Goal: Contribute content: Contribute content

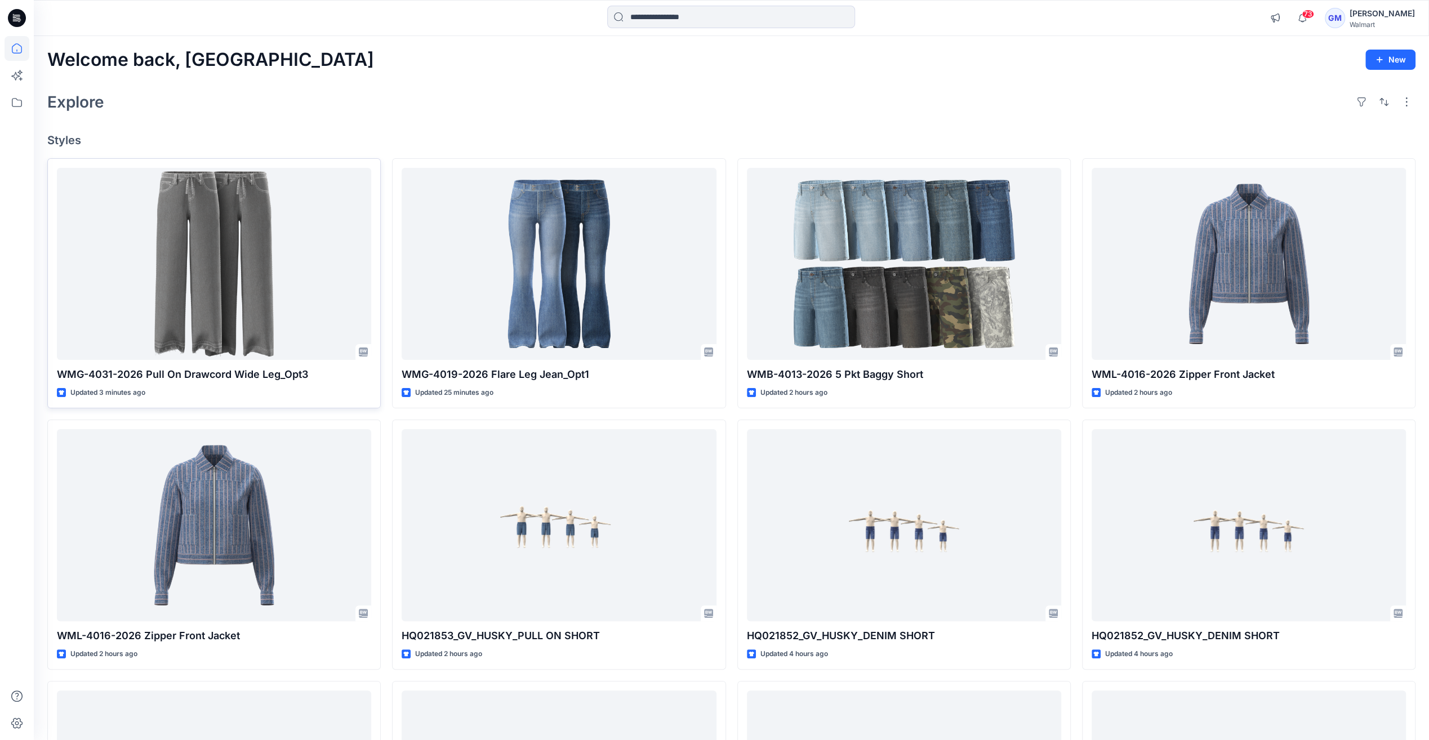
drag, startPoint x: 46, startPoint y: 226, endPoint x: 66, endPoint y: 224, distance: 19.8
click at [46, 226] on div "Welcome back, Gayan New Explore Styles WMG-4031-2026 Pull On Drawcord Wide Leg_…" at bounding box center [731, 510] width 1395 height 949
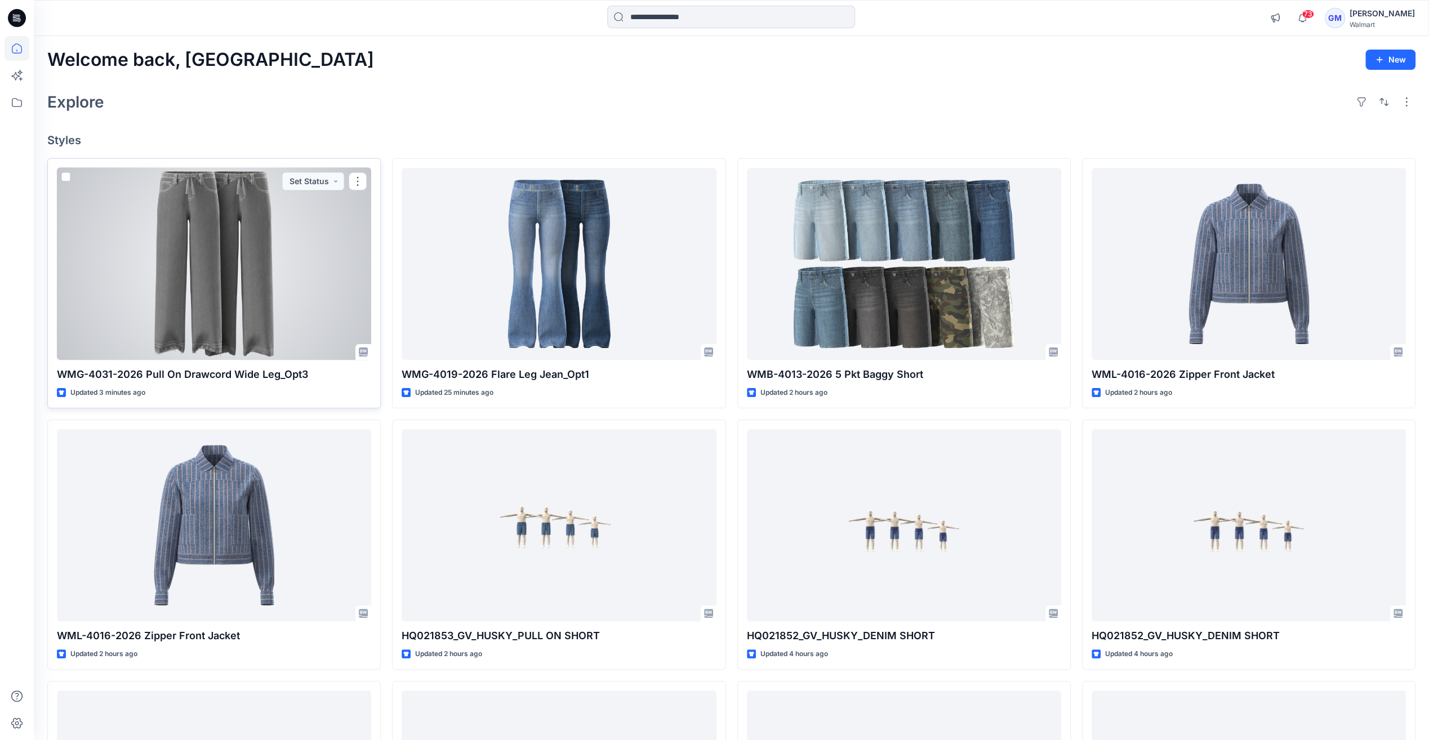
click at [134, 228] on div at bounding box center [214, 264] width 314 height 192
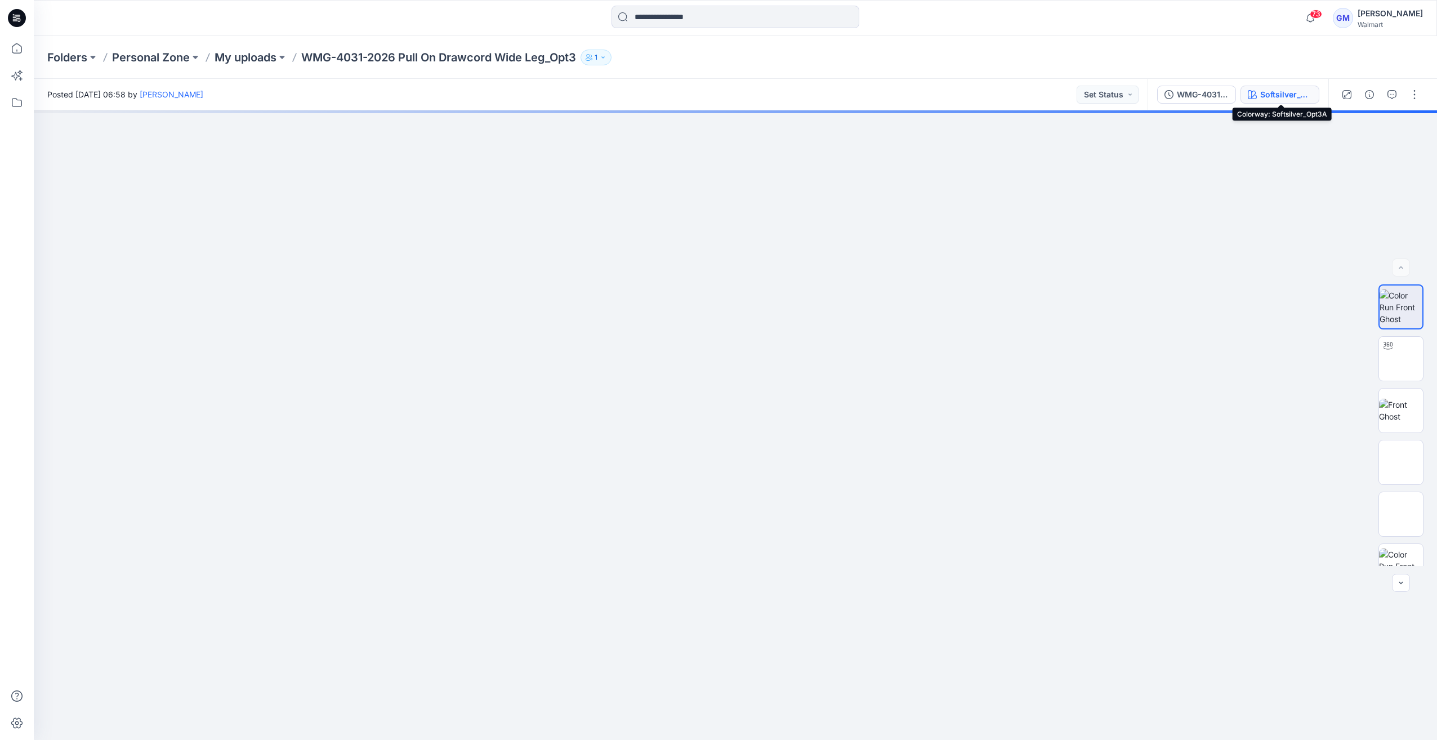
click at [1274, 99] on div "Softsilver_Opt3A" at bounding box center [1286, 94] width 52 height 12
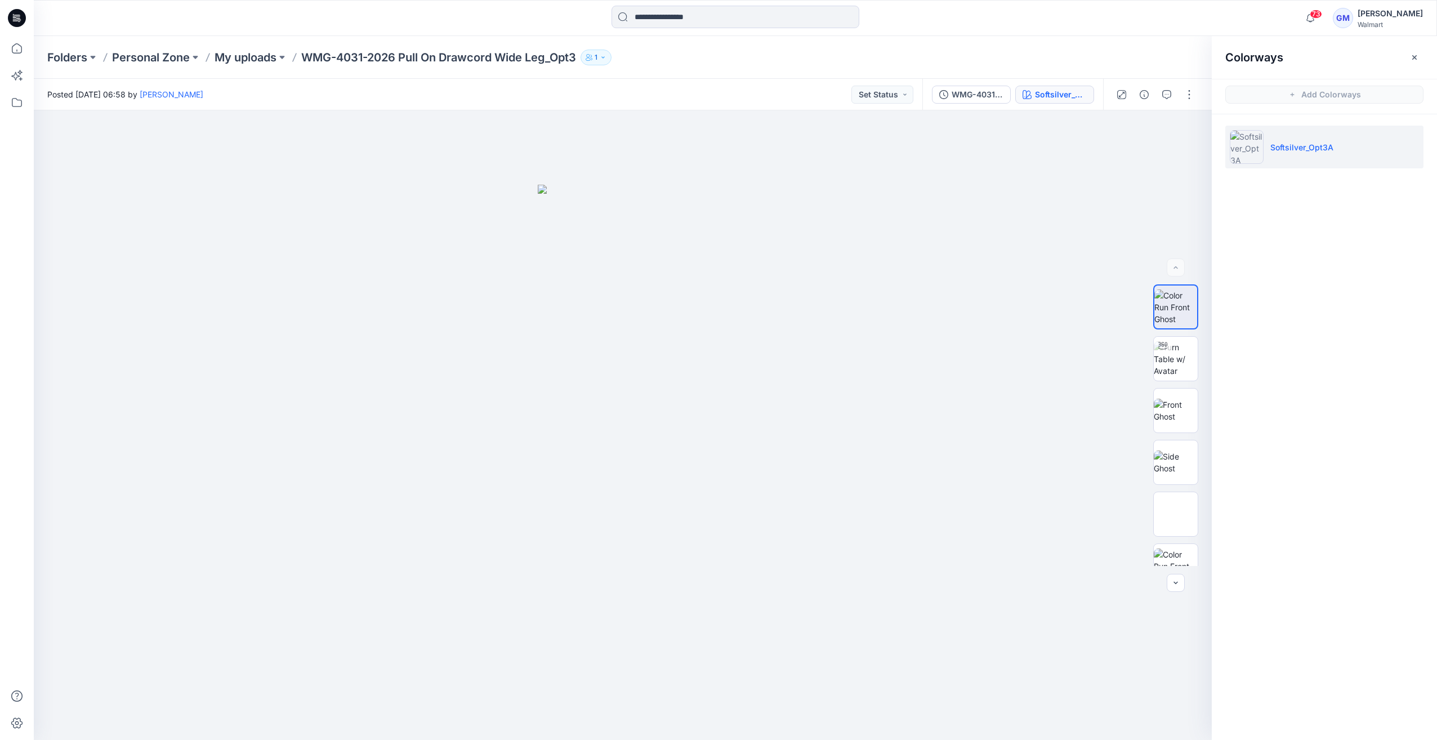
click at [983, 84] on div "WMG-4031-2026 Pull On Drawcord Wide Leg_Opt3_Softsilver Softsilver_Opt3A" at bounding box center [1013, 95] width 181 height 32
click at [990, 84] on div "WMG-4031-2026 Pull On Drawcord Wide Leg_Opt3_Softsilver Softsilver_Opt3A" at bounding box center [1013, 95] width 181 height 32
click at [991, 87] on button "WMG-4031-2026 Pull On Drawcord Wide Leg_Opt3_Softsilver" at bounding box center [971, 95] width 79 height 18
click at [270, 55] on p "My uploads" at bounding box center [246, 58] width 62 height 16
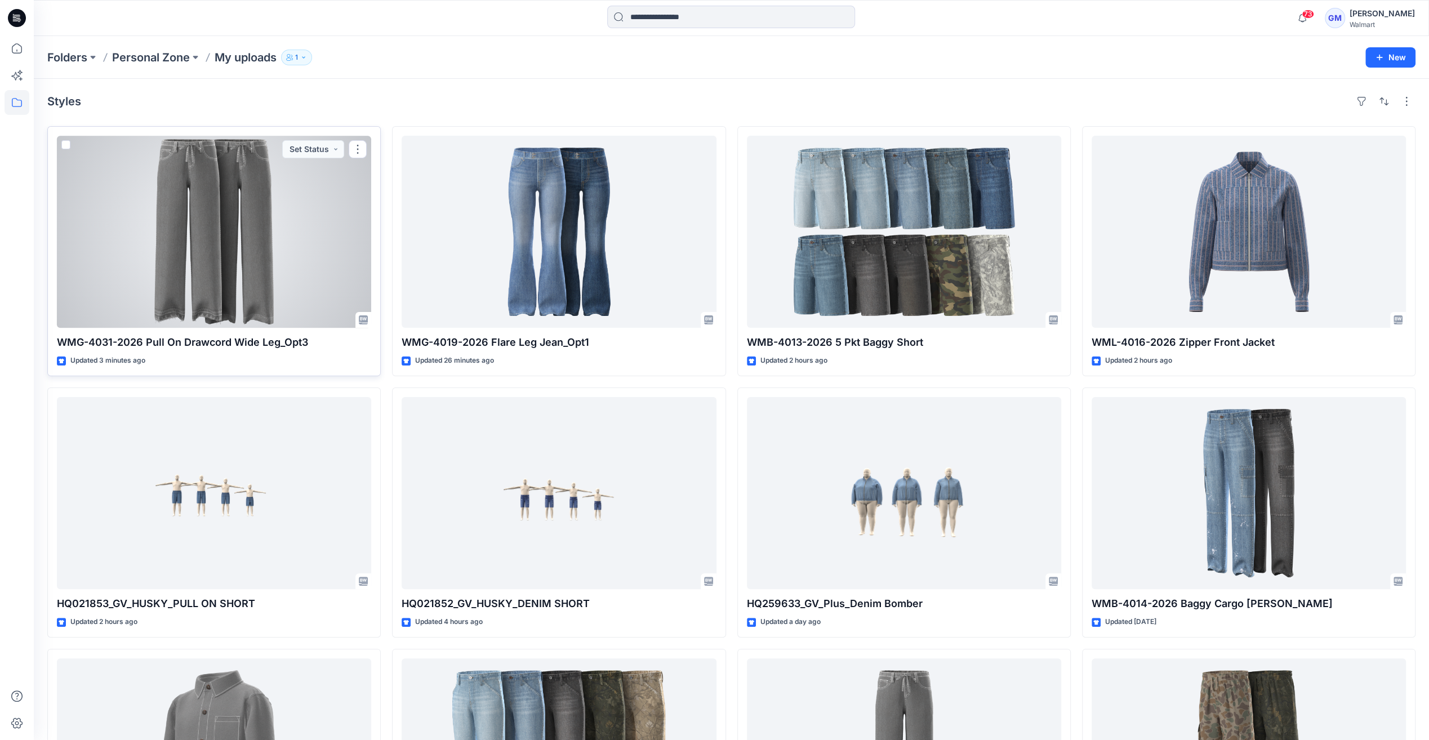
click at [240, 177] on div at bounding box center [214, 232] width 314 height 192
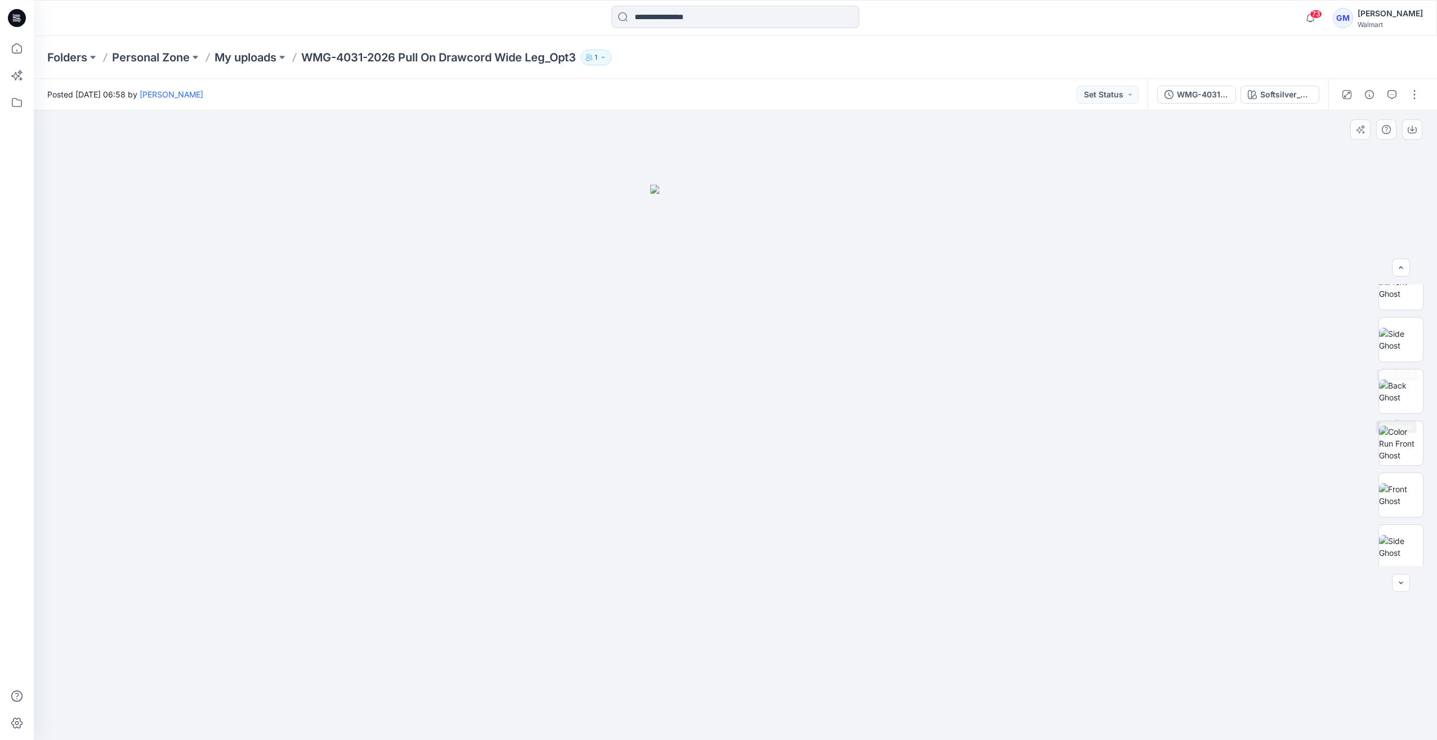
scroll to position [178, 0]
click at [1413, 430] on img at bounding box center [1401, 440] width 44 height 24
click at [1413, 391] on img at bounding box center [1401, 388] width 44 height 35
click at [1417, 452] on img at bounding box center [1401, 440] width 44 height 24
click at [1404, 392] on img at bounding box center [1401, 388] width 44 height 35
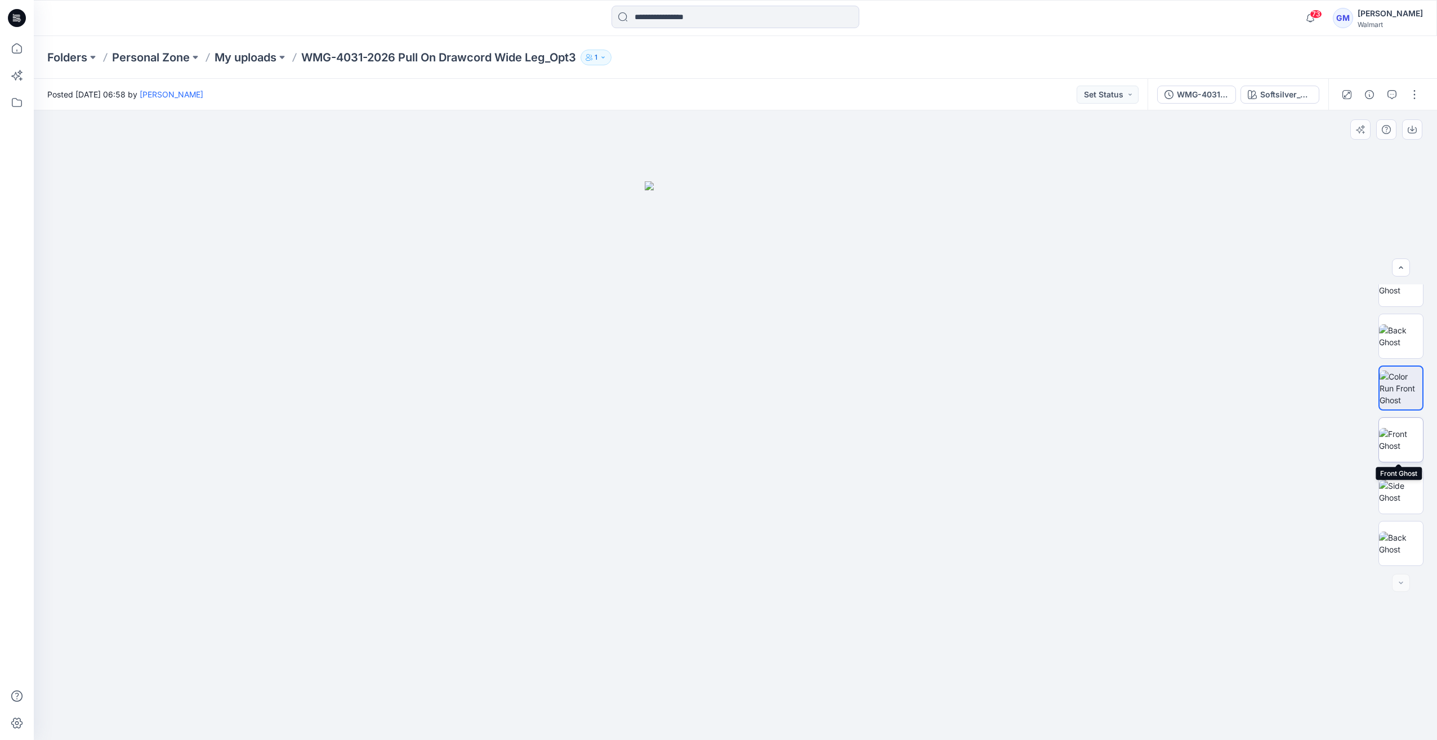
click at [1403, 445] on img at bounding box center [1401, 440] width 44 height 24
click at [1406, 384] on img at bounding box center [1401, 388] width 44 height 35
click at [1402, 452] on img at bounding box center [1401, 440] width 44 height 24
click at [1411, 384] on img at bounding box center [1401, 388] width 44 height 35
click at [1406, 327] on img at bounding box center [1401, 336] width 44 height 24
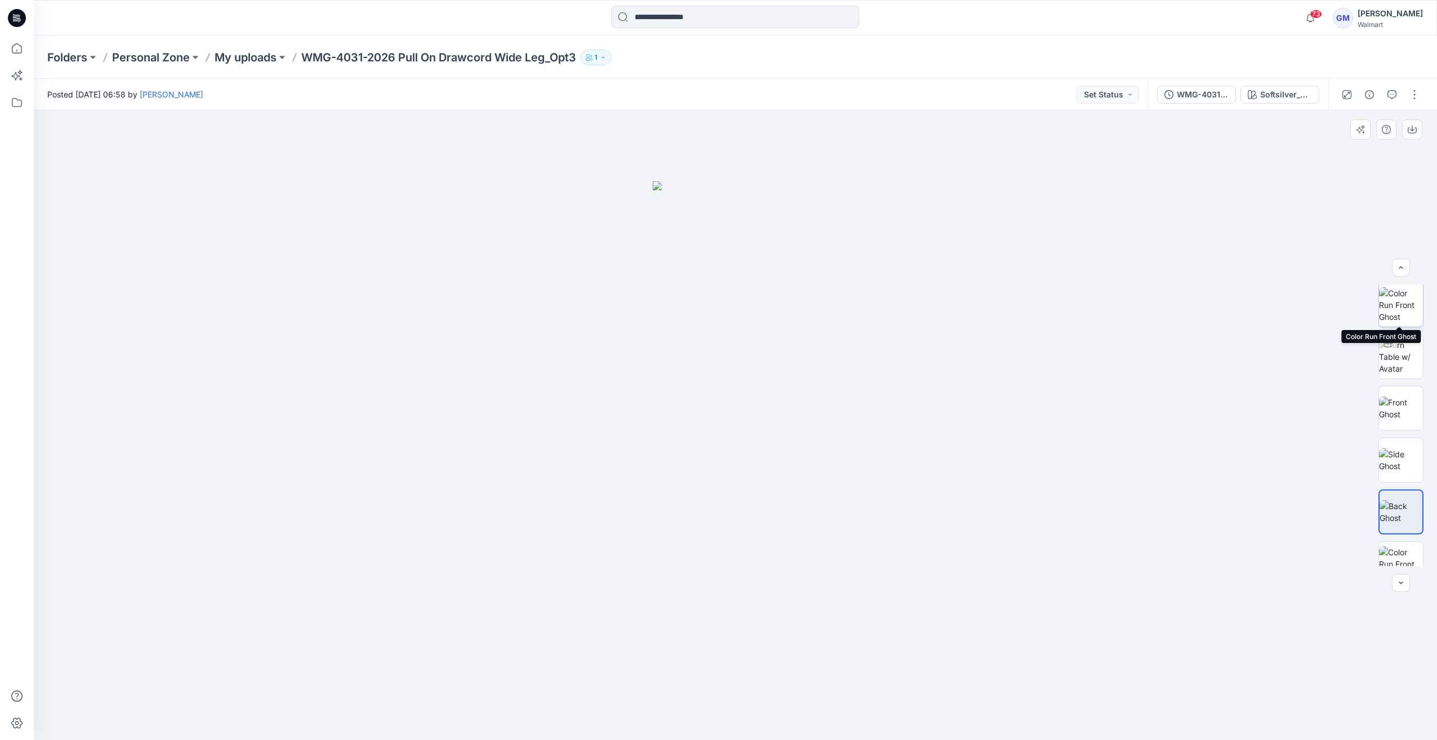
scroll to position [0, 0]
click at [1406, 312] on img at bounding box center [1401, 306] width 44 height 35
click at [1400, 447] on img at bounding box center [1401, 440] width 44 height 24
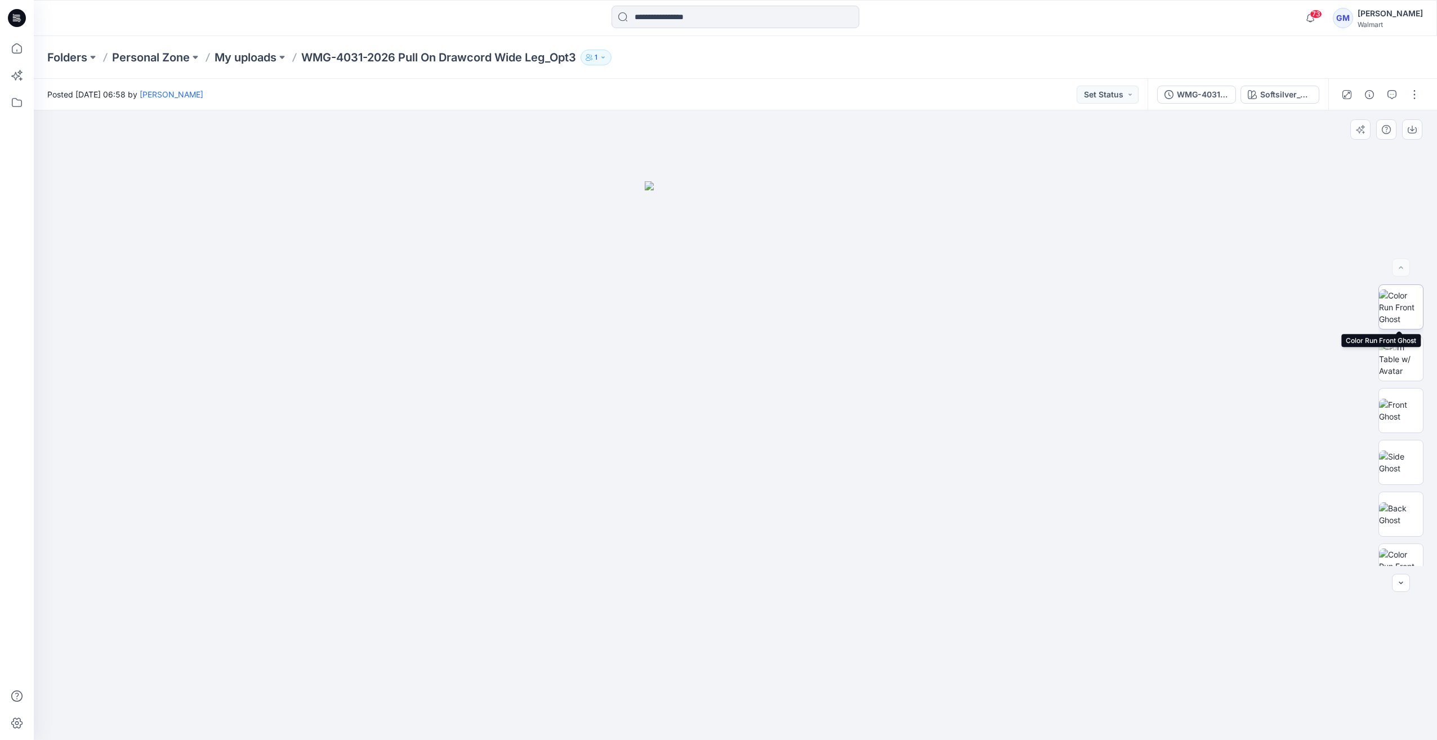
click at [1402, 307] on img at bounding box center [1401, 306] width 44 height 35
click at [1407, 447] on img at bounding box center [1401, 440] width 44 height 24
click at [1397, 481] on img at bounding box center [1401, 492] width 44 height 24
click at [1408, 535] on img at bounding box center [1401, 544] width 44 height 24
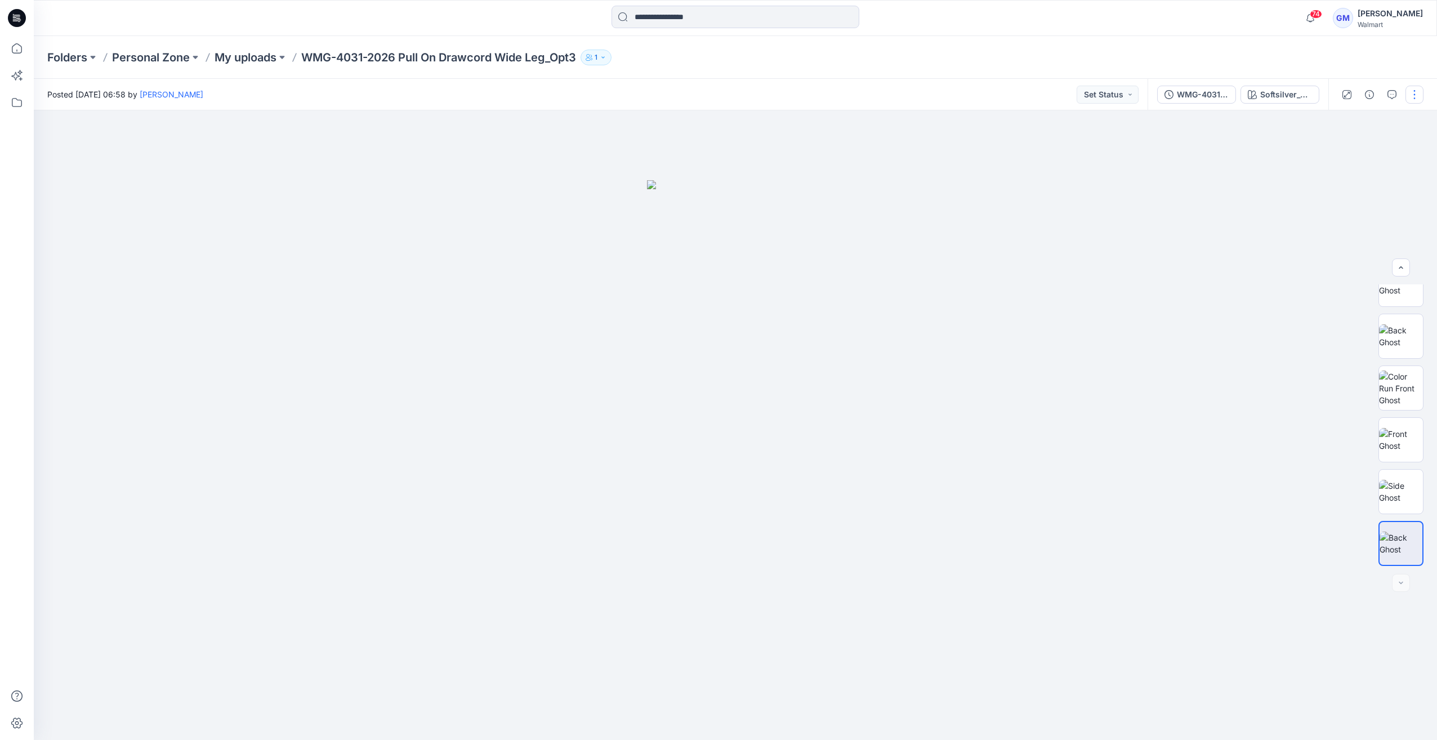
click at [1409, 97] on button "button" at bounding box center [1415, 95] width 18 height 18
drag, startPoint x: 1364, startPoint y: 148, endPoint x: 1364, endPoint y: 154, distance: 6.2
click at [1364, 149] on button "Edit" at bounding box center [1368, 152] width 104 height 21
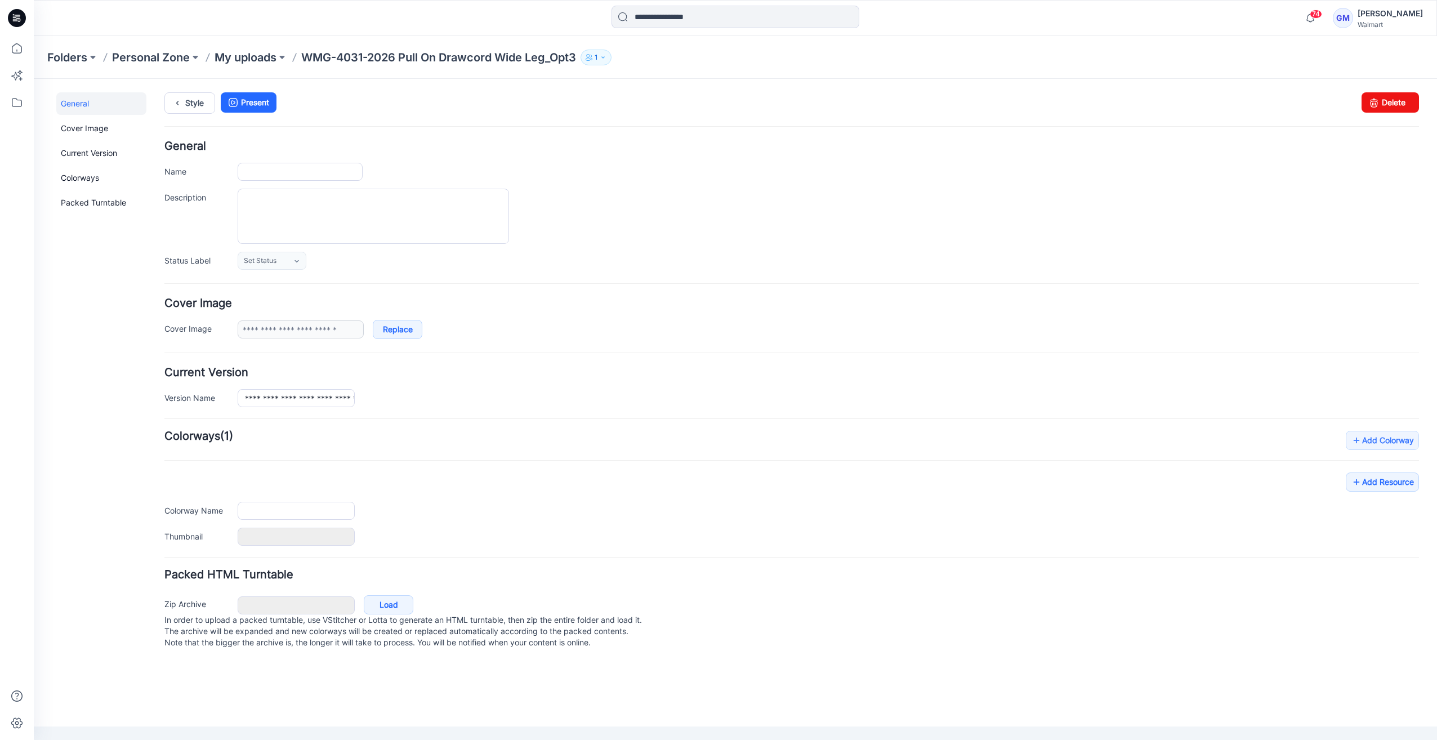
type input "**********"
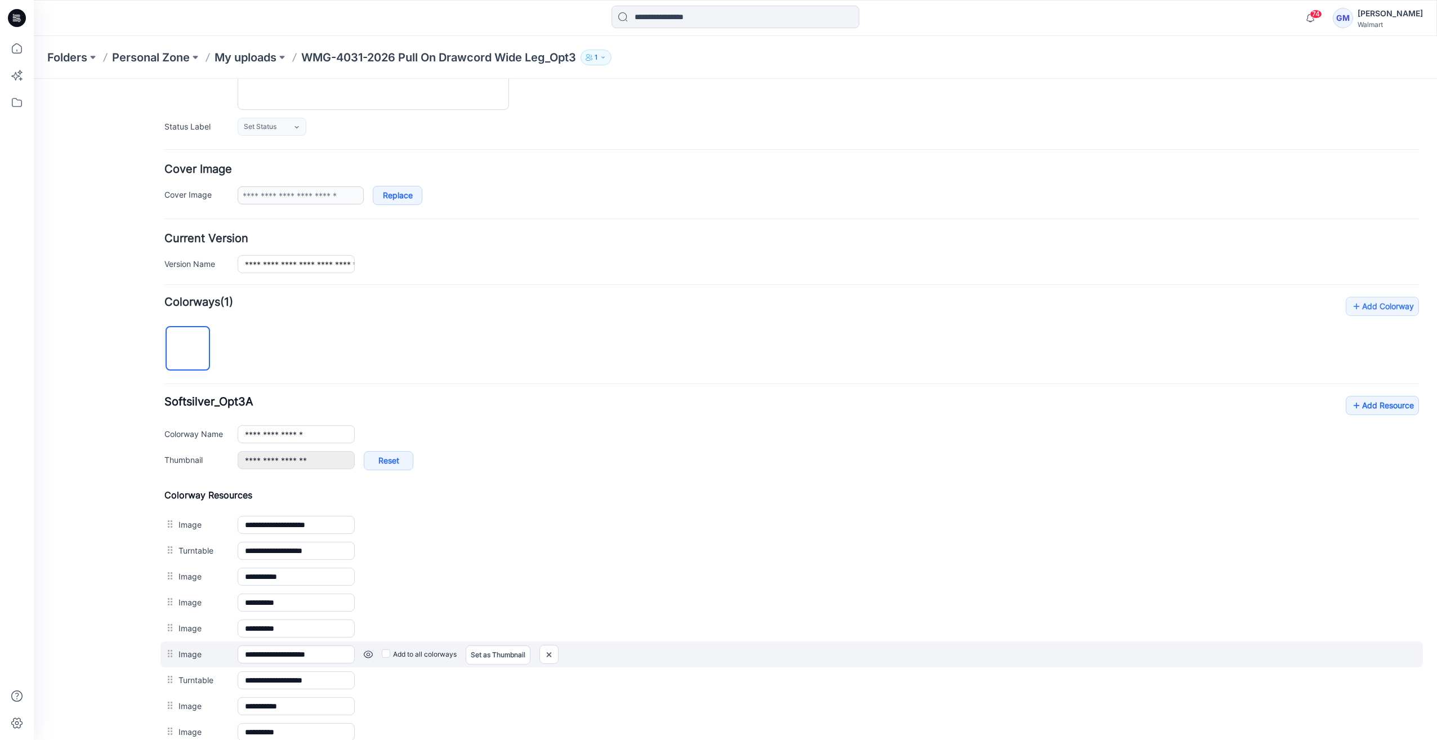
scroll to position [282, 0]
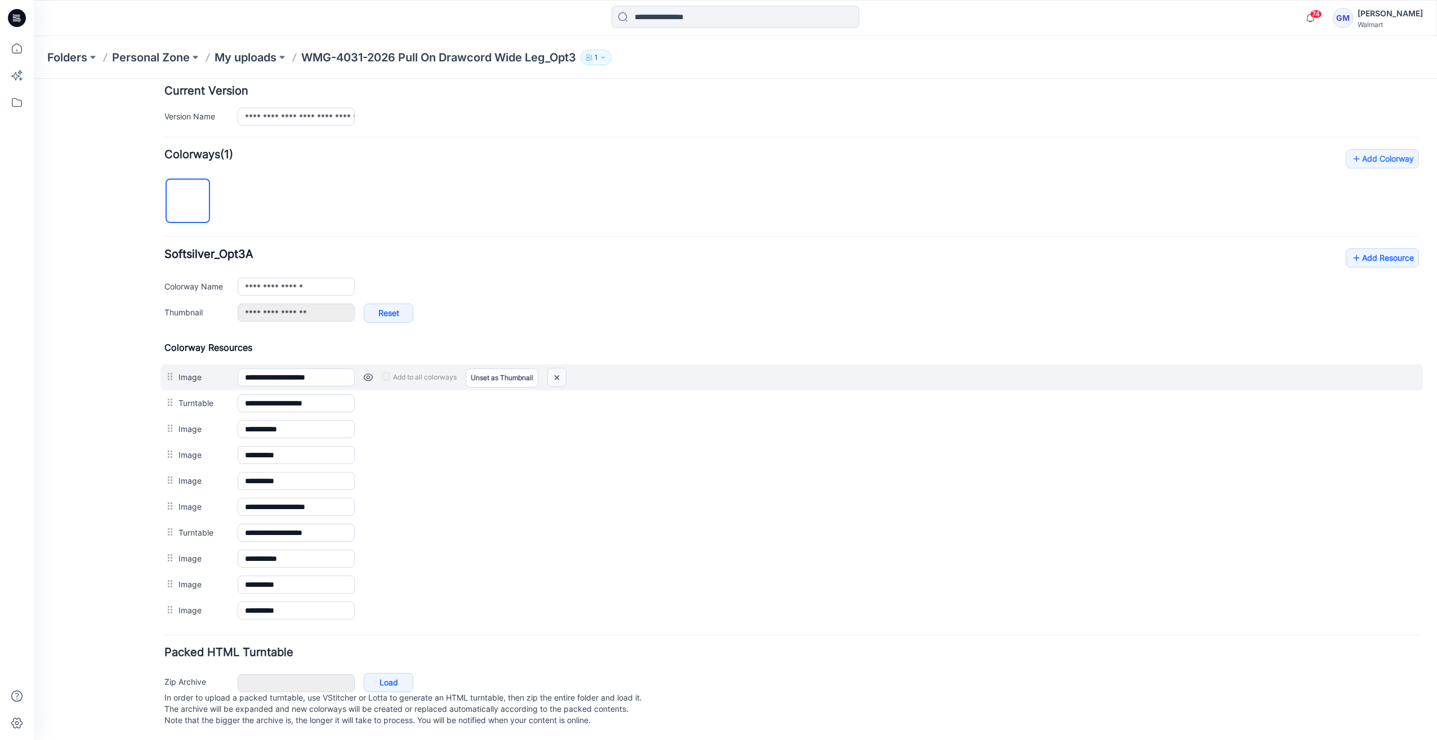
click at [561, 368] on img at bounding box center [557, 377] width 18 height 19
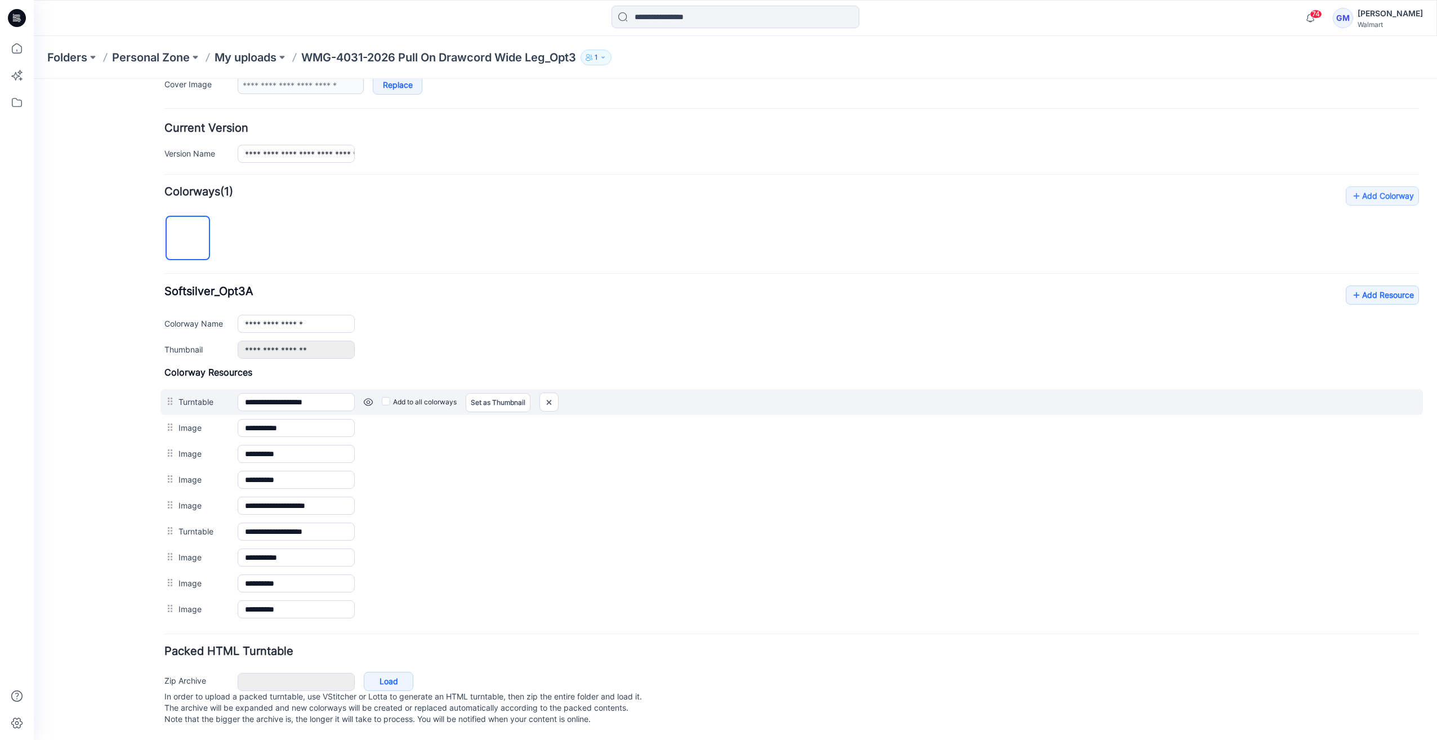
scroll to position [250, 0]
click at [543, 393] on img at bounding box center [549, 402] width 18 height 19
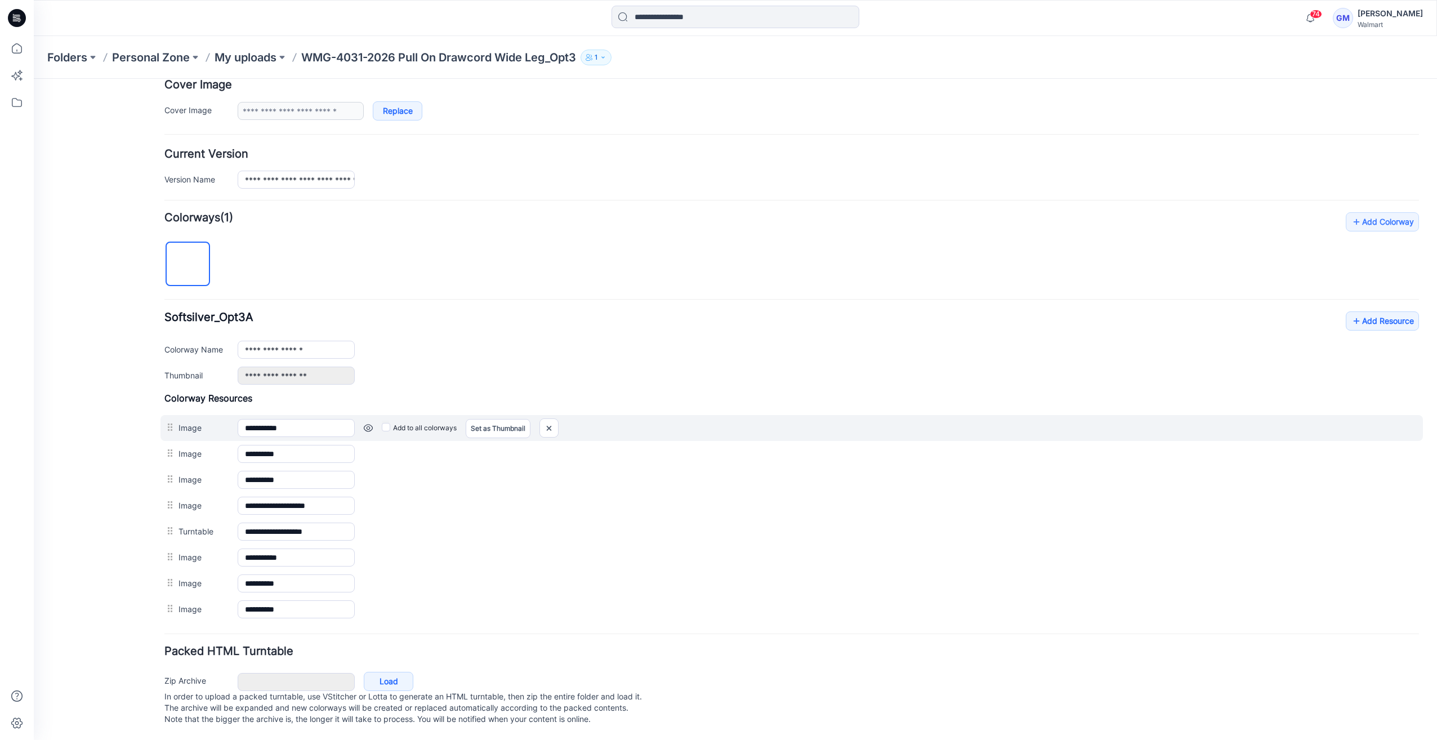
scroll to position [224, 0]
click at [550, 421] on img at bounding box center [549, 428] width 18 height 19
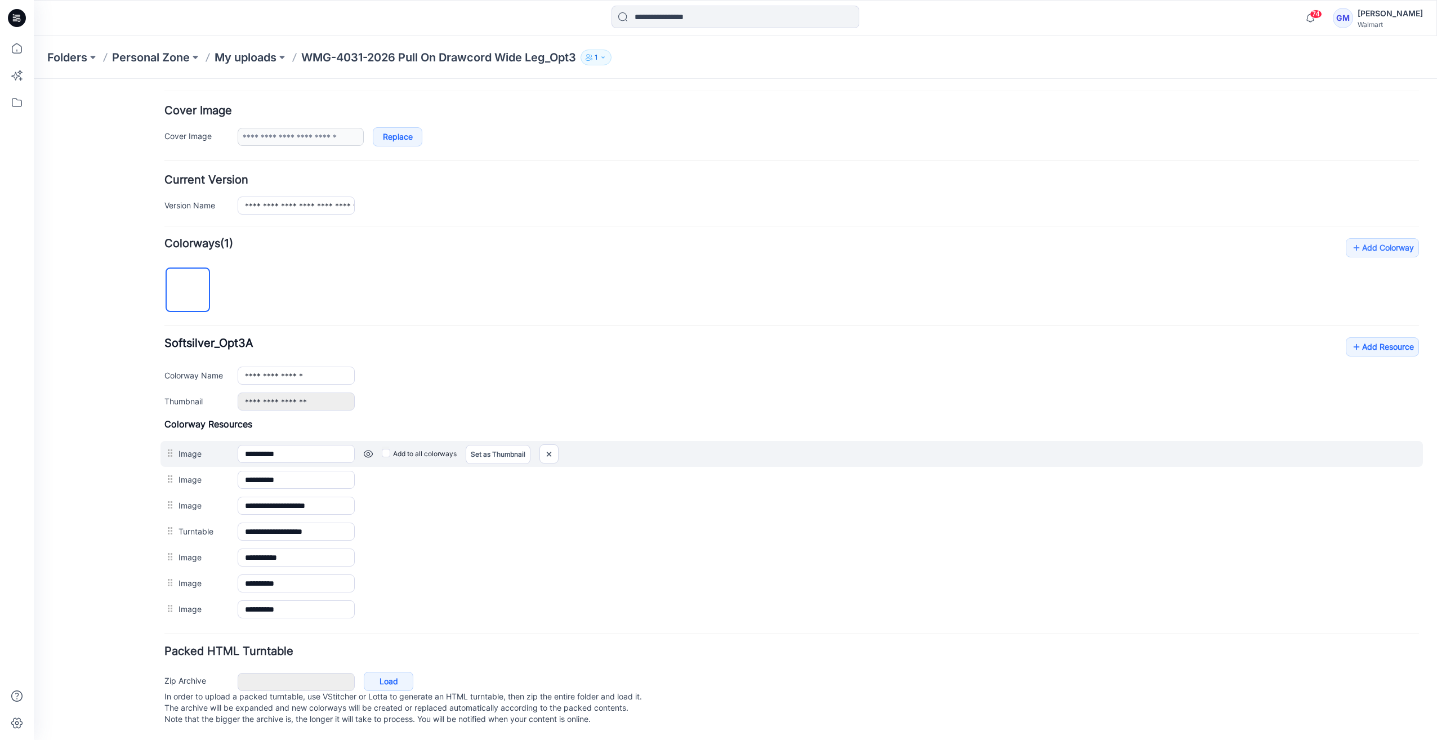
scroll to position [198, 0]
click at [547, 445] on img at bounding box center [549, 454] width 18 height 19
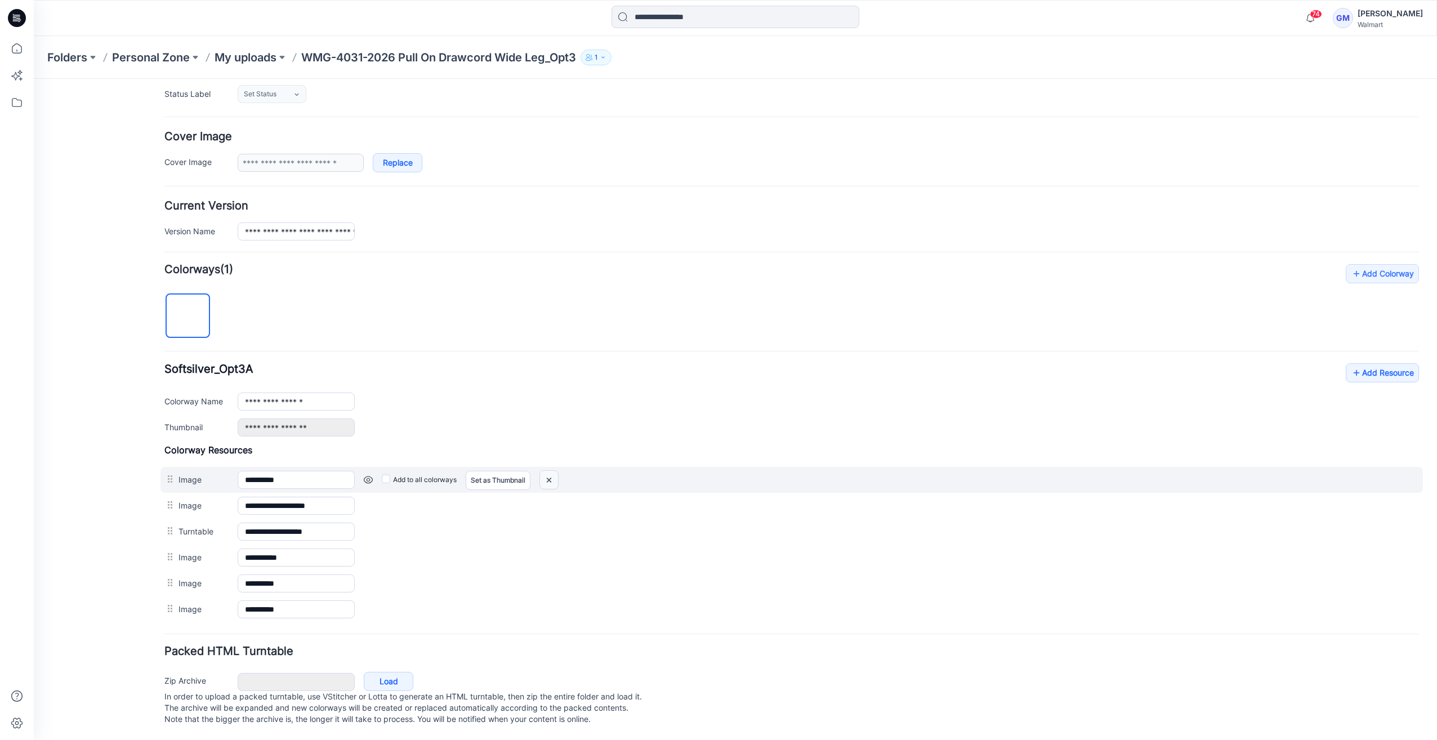
scroll to position [173, 0]
click at [550, 473] on img at bounding box center [549, 480] width 18 height 19
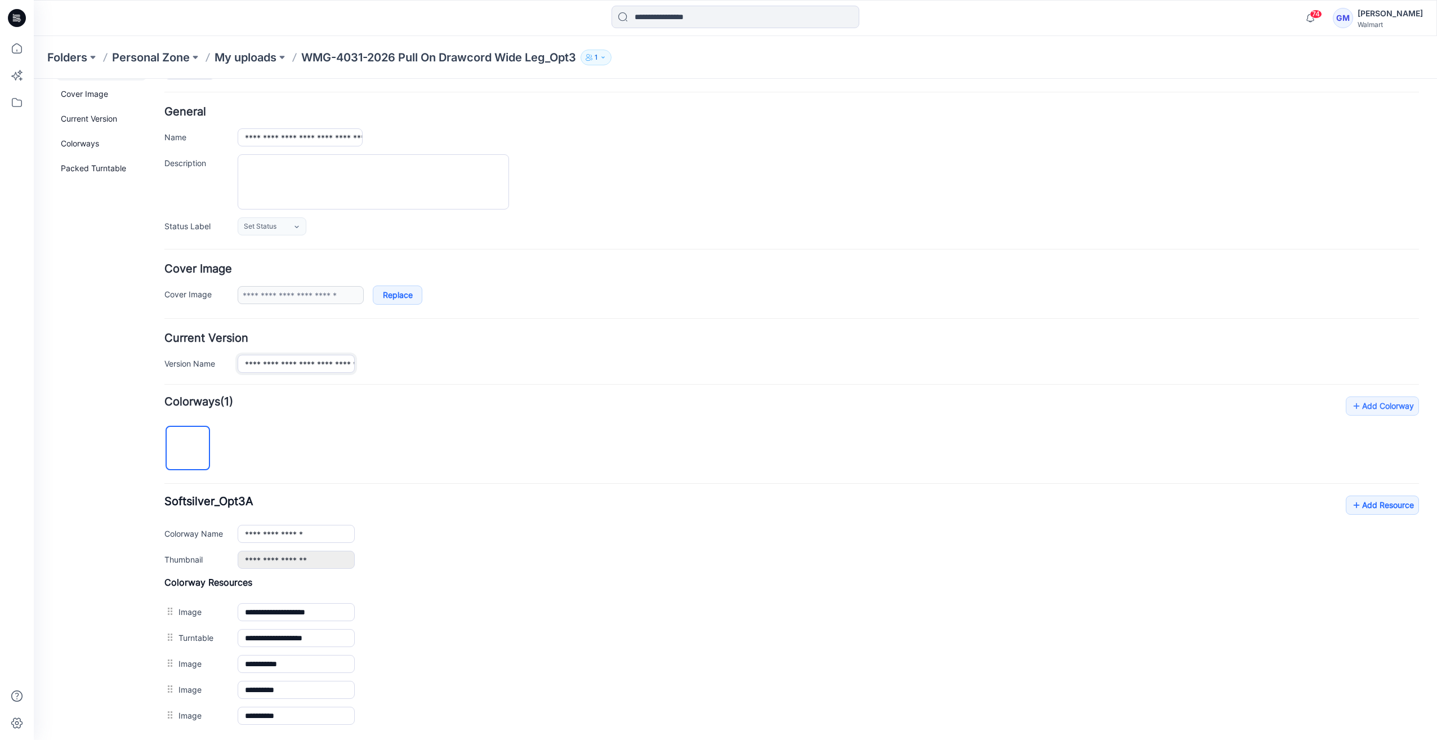
scroll to position [0, 121]
drag, startPoint x: 275, startPoint y: 358, endPoint x: 922, endPoint y: 424, distance: 649.9
click at [922, 424] on form "**********" at bounding box center [791, 470] width 1255 height 728
click at [302, 364] on input "**********" at bounding box center [296, 363] width 117 height 17
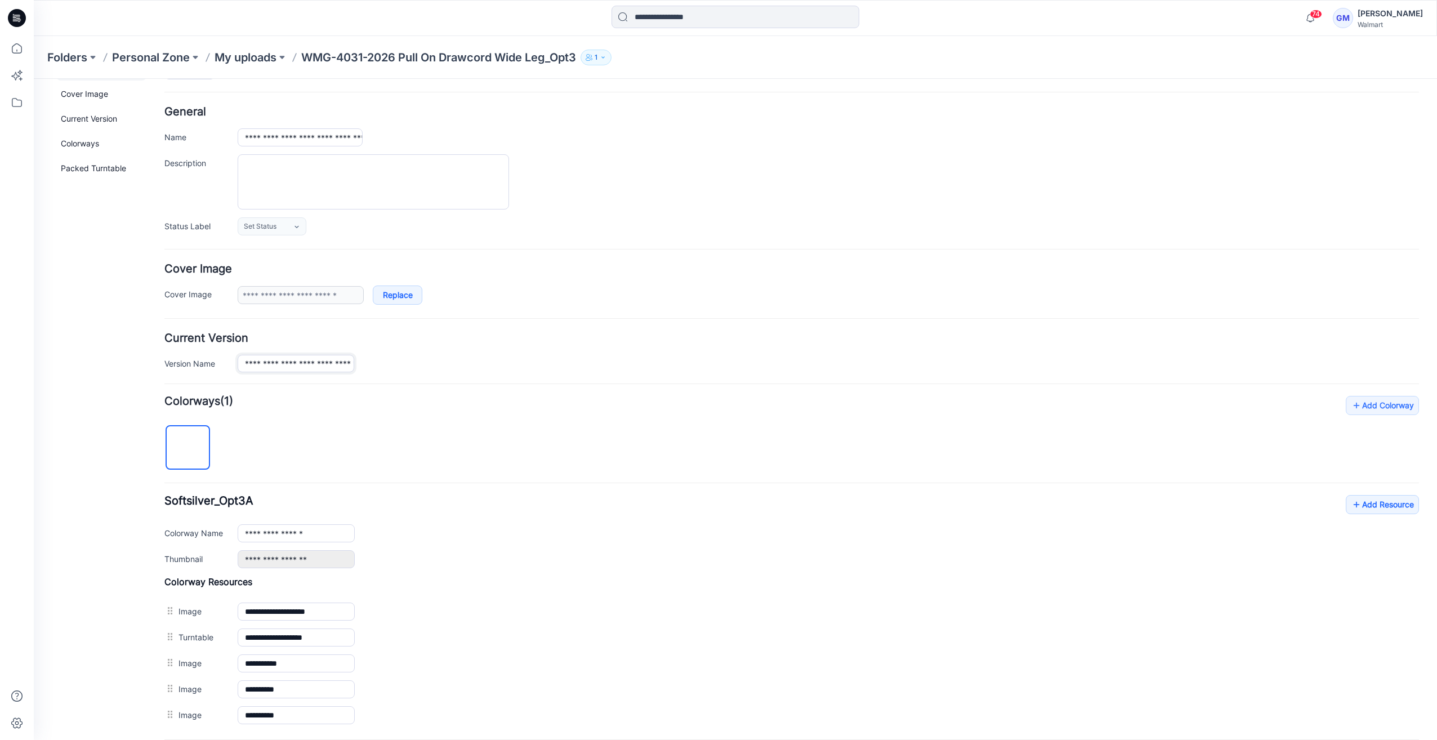
drag, startPoint x: 241, startPoint y: 364, endPoint x: 58, endPoint y: 353, distance: 183.4
click at [58, 353] on div "**********" at bounding box center [729, 444] width 1390 height 801
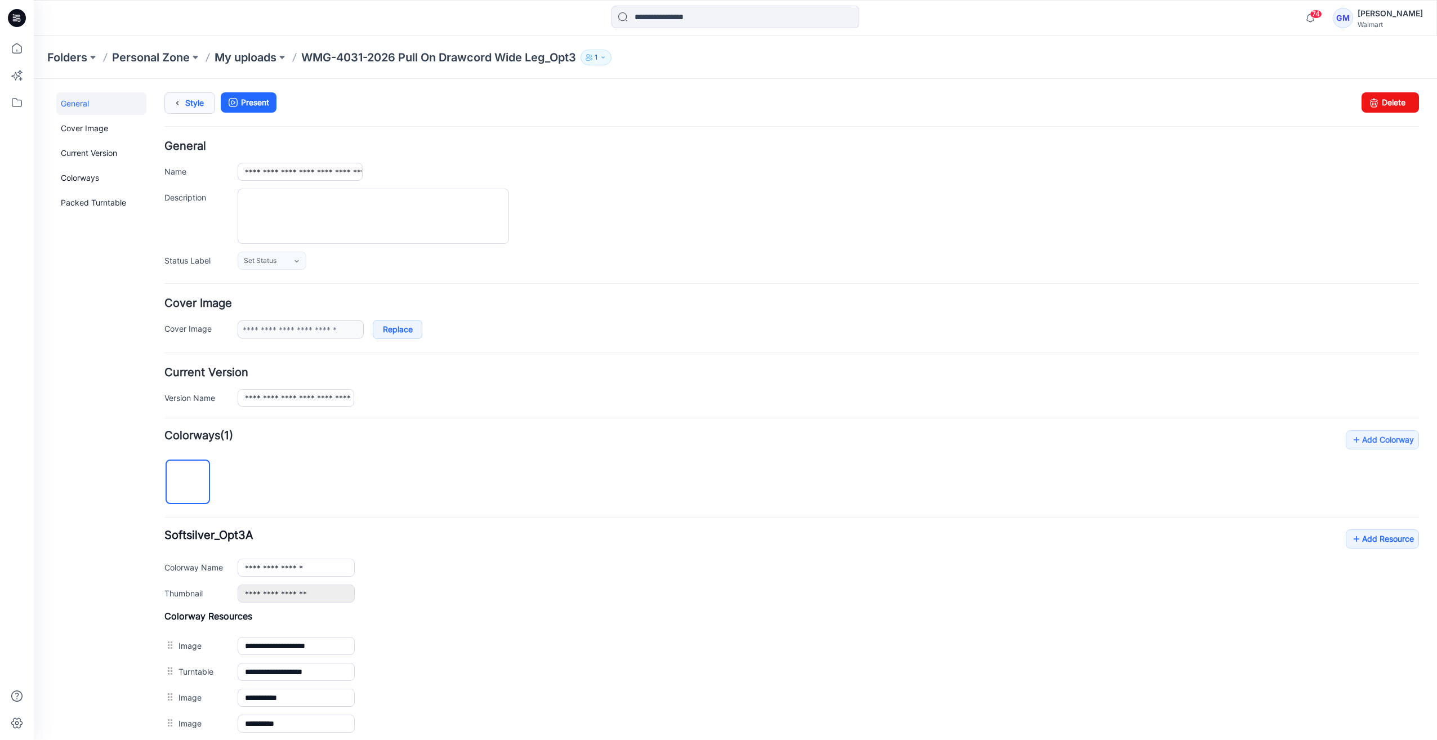
click at [191, 96] on link "Style" at bounding box center [189, 102] width 51 height 21
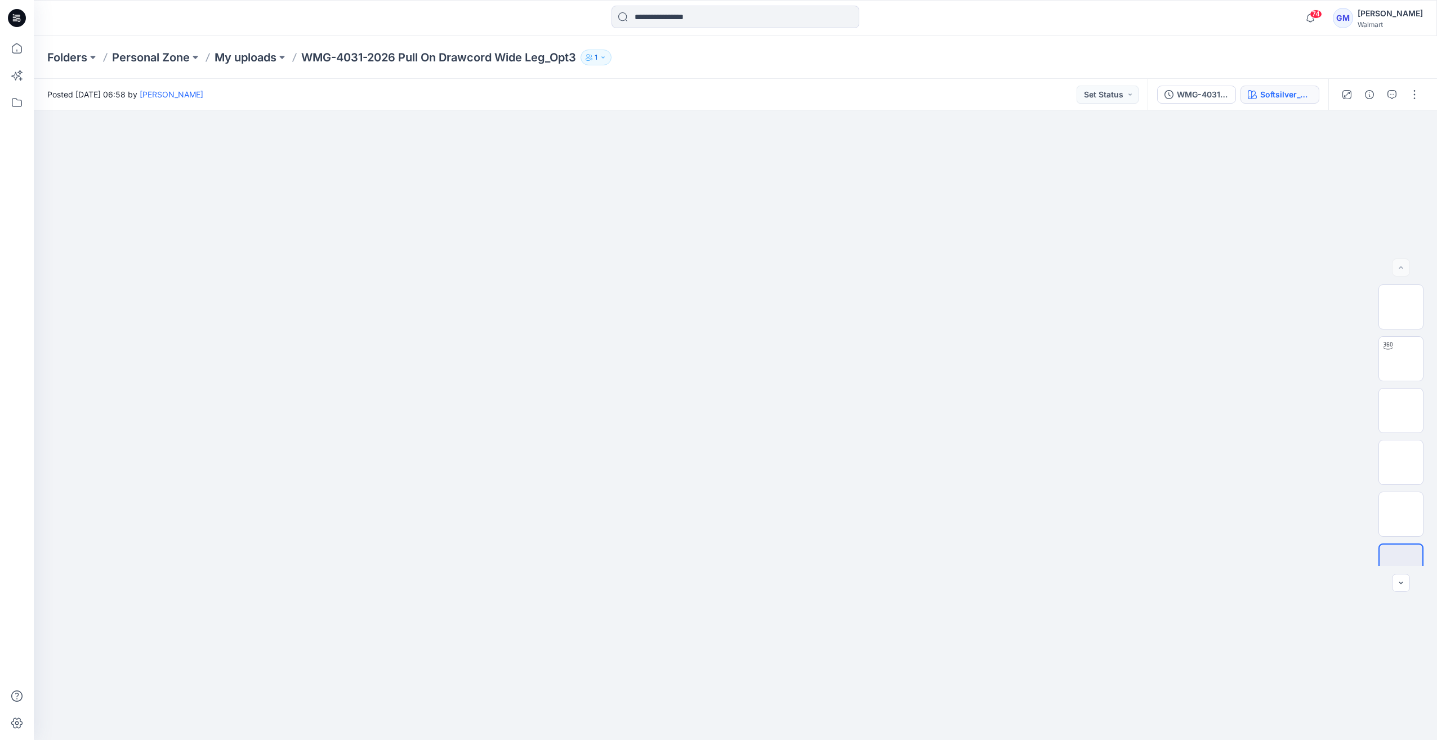
drag, startPoint x: 1265, startPoint y: 105, endPoint x: 1268, endPoint y: 100, distance: 5.8
click at [1265, 104] on div "WMG-4031-2026 Pull On Drawcord Wide Leg_Opt3_Softsilver Softsilver_Opt3A" at bounding box center [1238, 95] width 181 height 32
drag, startPoint x: 1278, startPoint y: 88, endPoint x: 1277, endPoint y: 112, distance: 23.2
click at [1278, 88] on div "Softsilver_Opt3A" at bounding box center [1286, 94] width 52 height 12
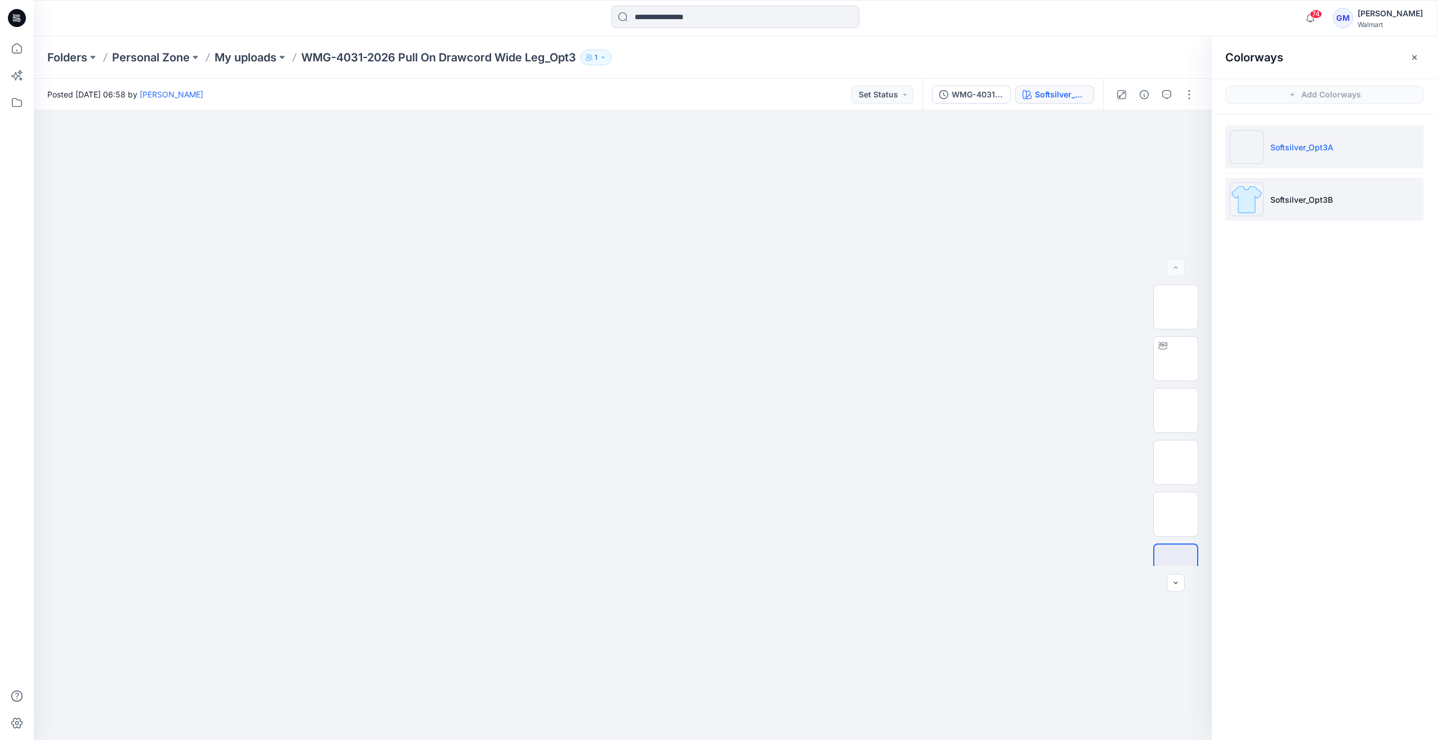
drag, startPoint x: 1242, startPoint y: 188, endPoint x: 1242, endPoint y: 194, distance: 6.2
click at [1242, 190] on img at bounding box center [1247, 199] width 34 height 34
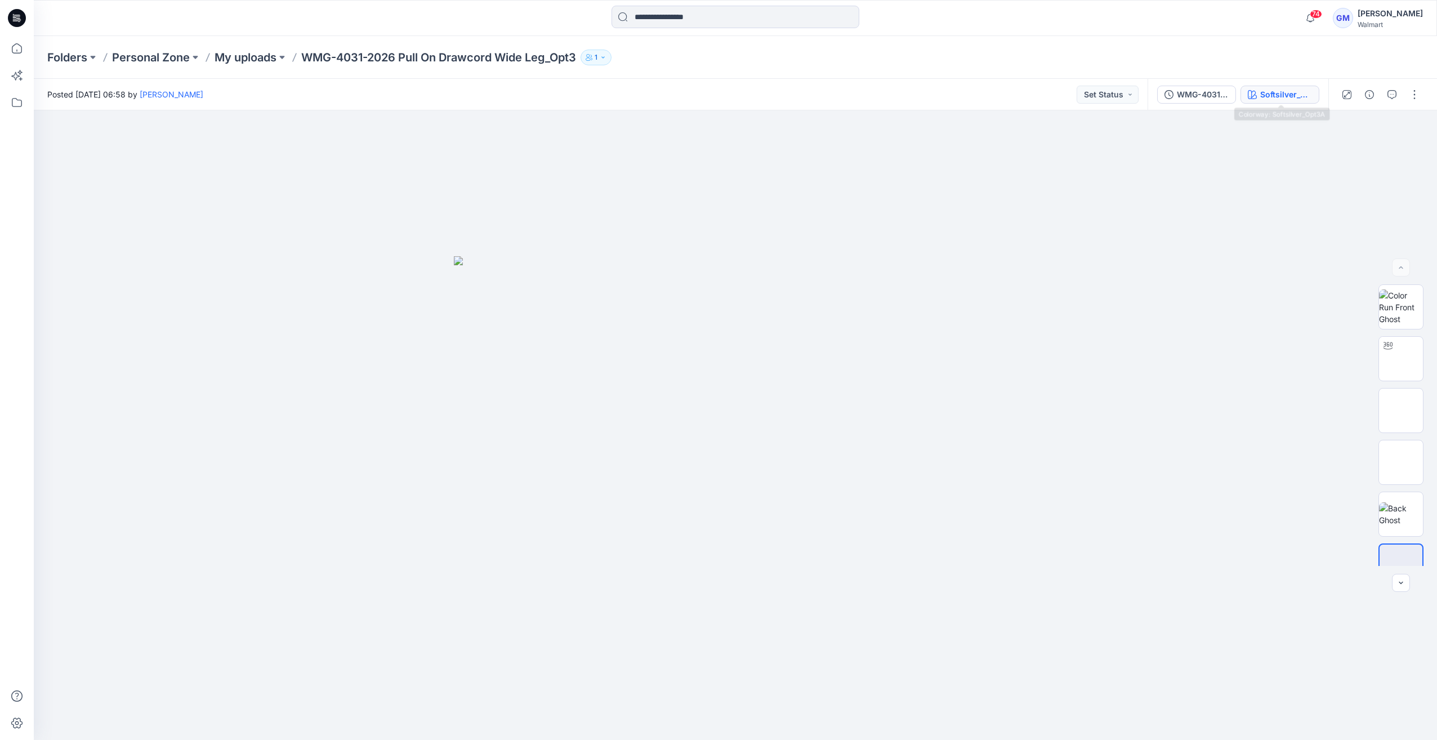
click at [1295, 89] on div "Softsilver_Opt3A" at bounding box center [1286, 94] width 52 height 12
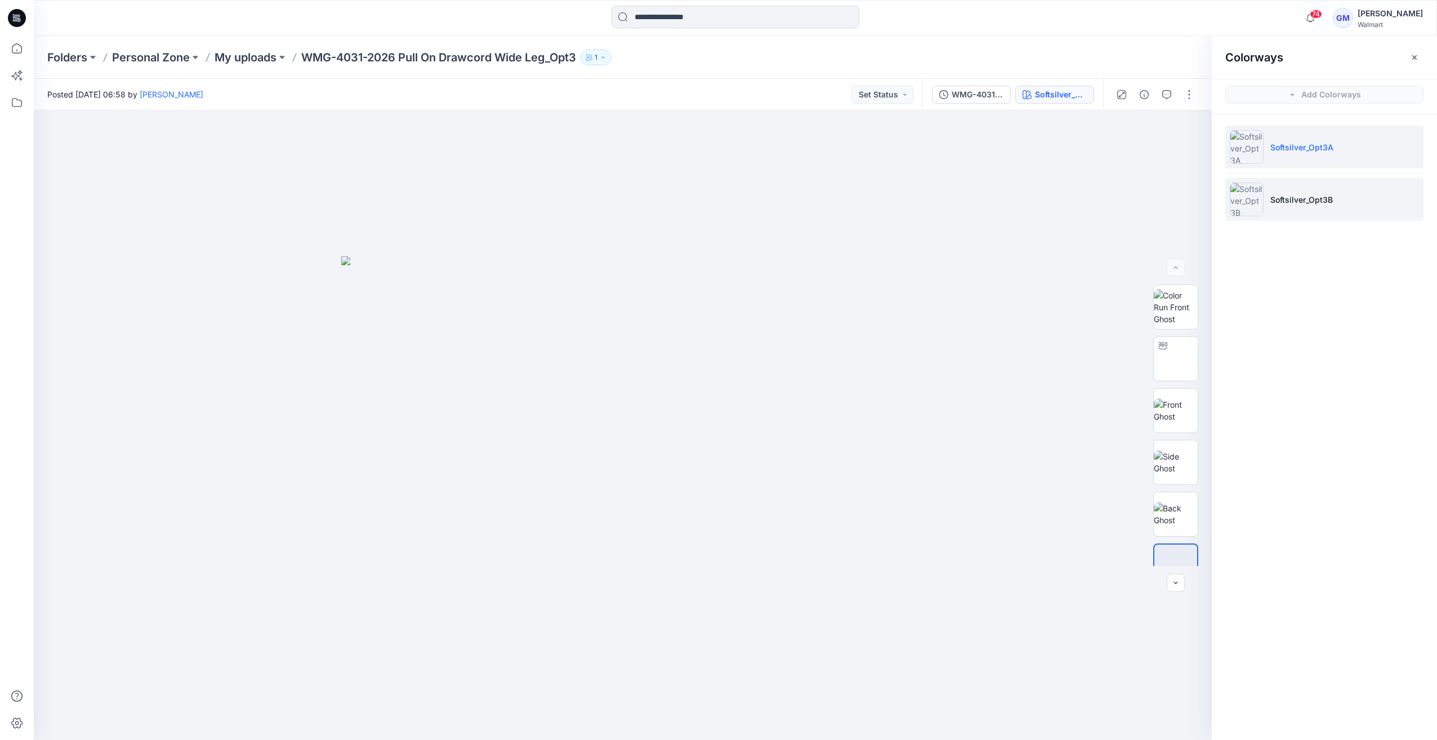
click at [1258, 191] on img at bounding box center [1247, 199] width 34 height 34
click at [1249, 200] on img at bounding box center [1247, 199] width 34 height 34
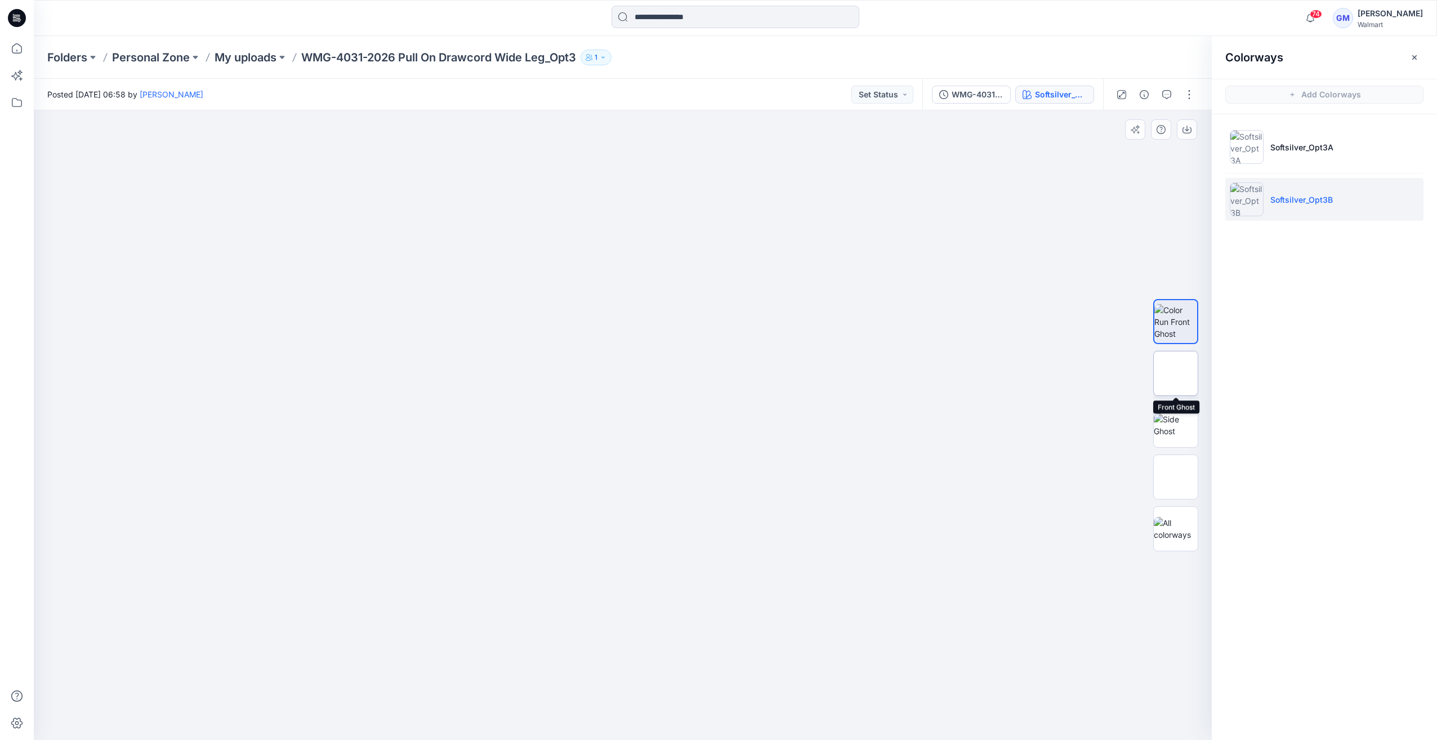
click at [1179, 368] on img at bounding box center [1176, 374] width 44 height 24
click at [1177, 431] on img at bounding box center [1176, 425] width 44 height 24
click at [1176, 484] on img at bounding box center [1176, 477] width 44 height 24
click at [1180, 526] on img at bounding box center [1176, 529] width 44 height 24
drag, startPoint x: 1180, startPoint y: 444, endPoint x: 1185, endPoint y: 430, distance: 14.8
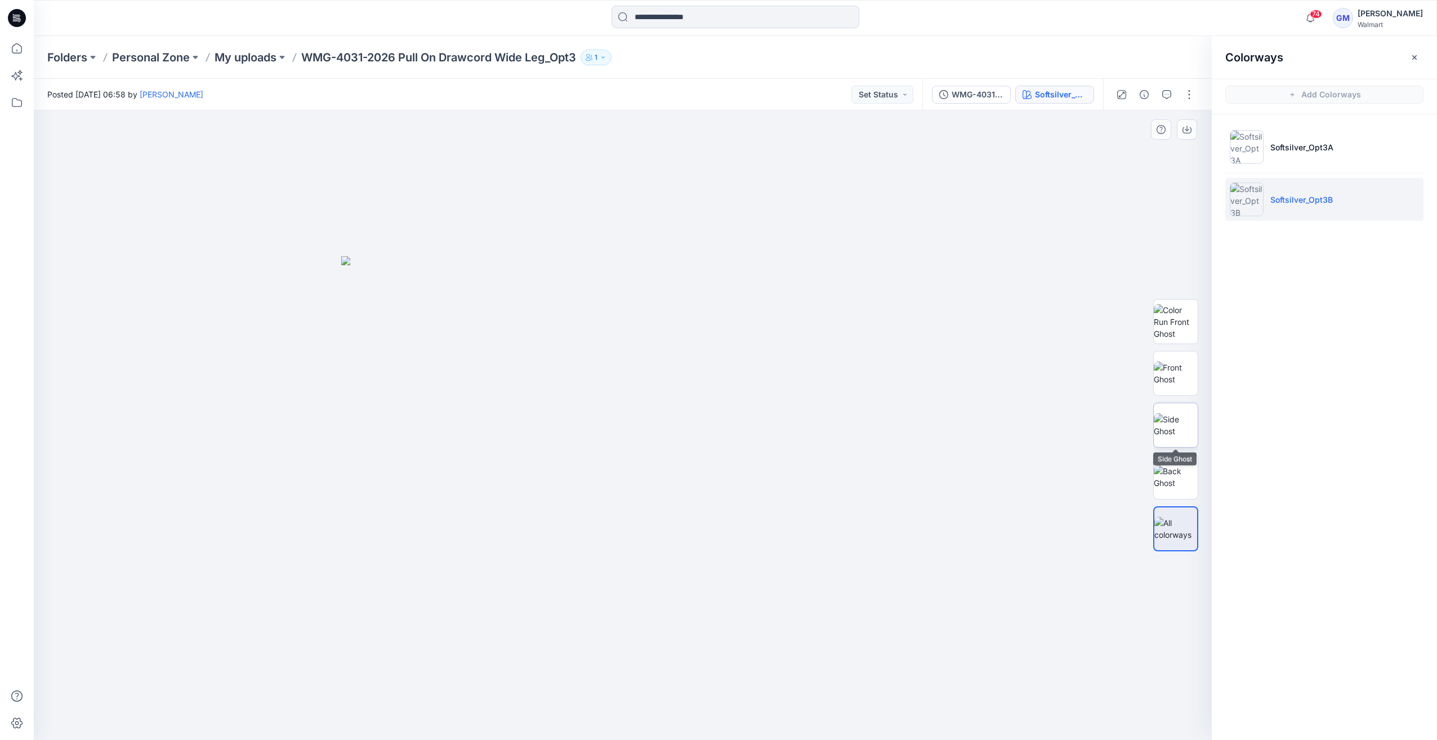
click at [1180, 437] on img at bounding box center [1176, 425] width 44 height 24
drag, startPoint x: 1187, startPoint y: 417, endPoint x: 1186, endPoint y: 400, distance: 17.5
click at [1186, 413] on img at bounding box center [1176, 425] width 43 height 24
drag, startPoint x: 1172, startPoint y: 377, endPoint x: 1171, endPoint y: 348, distance: 28.7
click at [1171, 376] on img at bounding box center [1176, 374] width 44 height 24
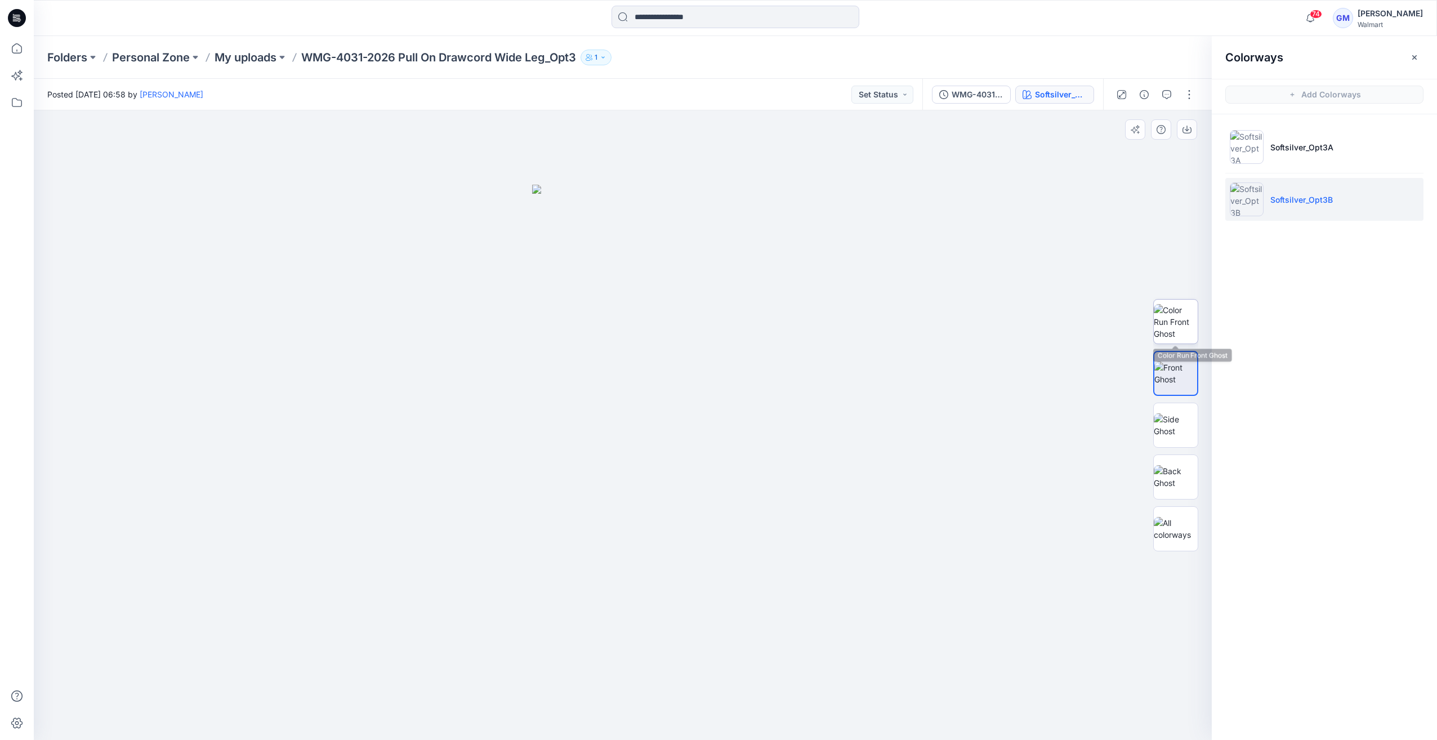
click at [1171, 333] on img at bounding box center [1176, 321] width 44 height 35
click at [1070, 104] on div "WMG-4031-2026 Pull On Drawcord Wide Leg_Opt3_Softsilver Softsilver_Opt3B" at bounding box center [1013, 95] width 181 height 32
drag, startPoint x: 1077, startPoint y: 98, endPoint x: 1233, endPoint y: 117, distance: 157.7
click at [1080, 98] on div "Softsilver_Opt3B" at bounding box center [1061, 94] width 52 height 12
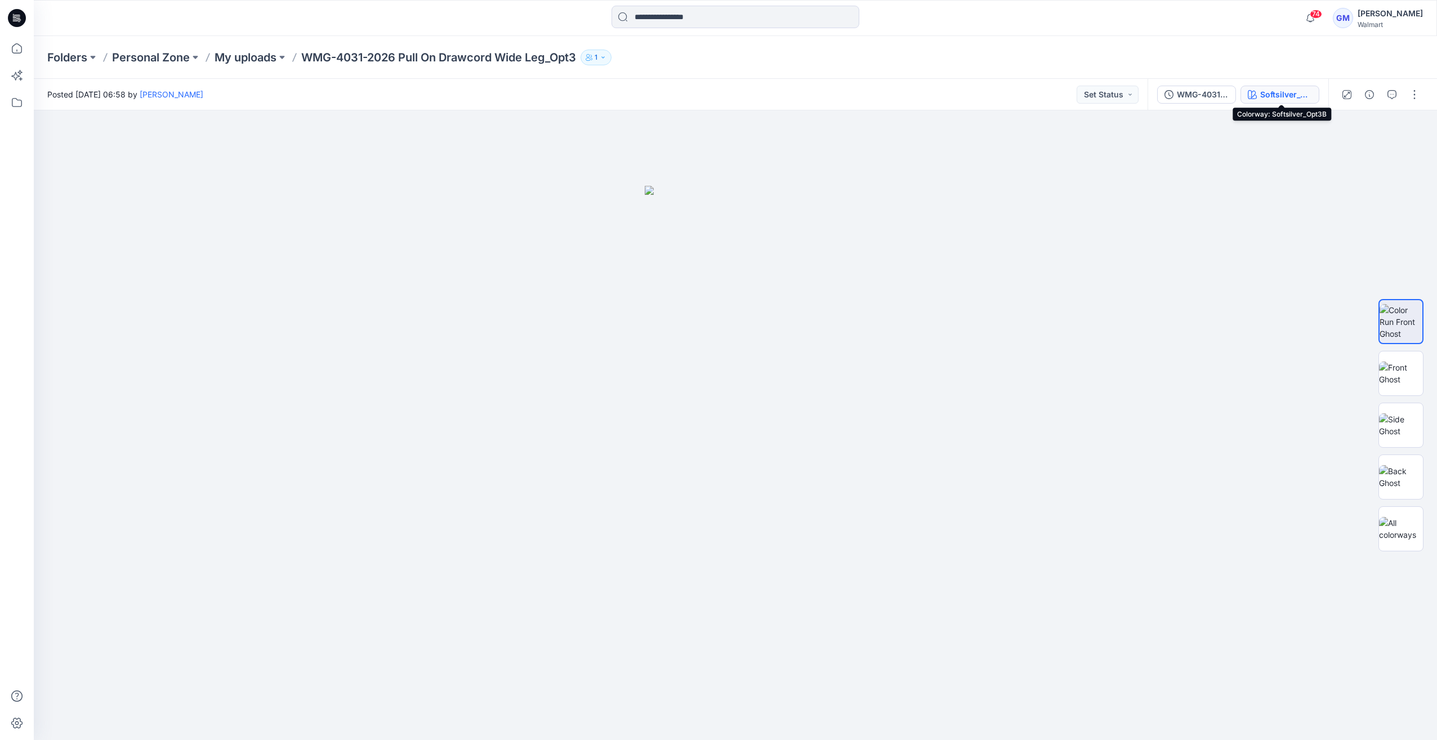
click at [1254, 97] on icon "button" at bounding box center [1252, 94] width 9 height 9
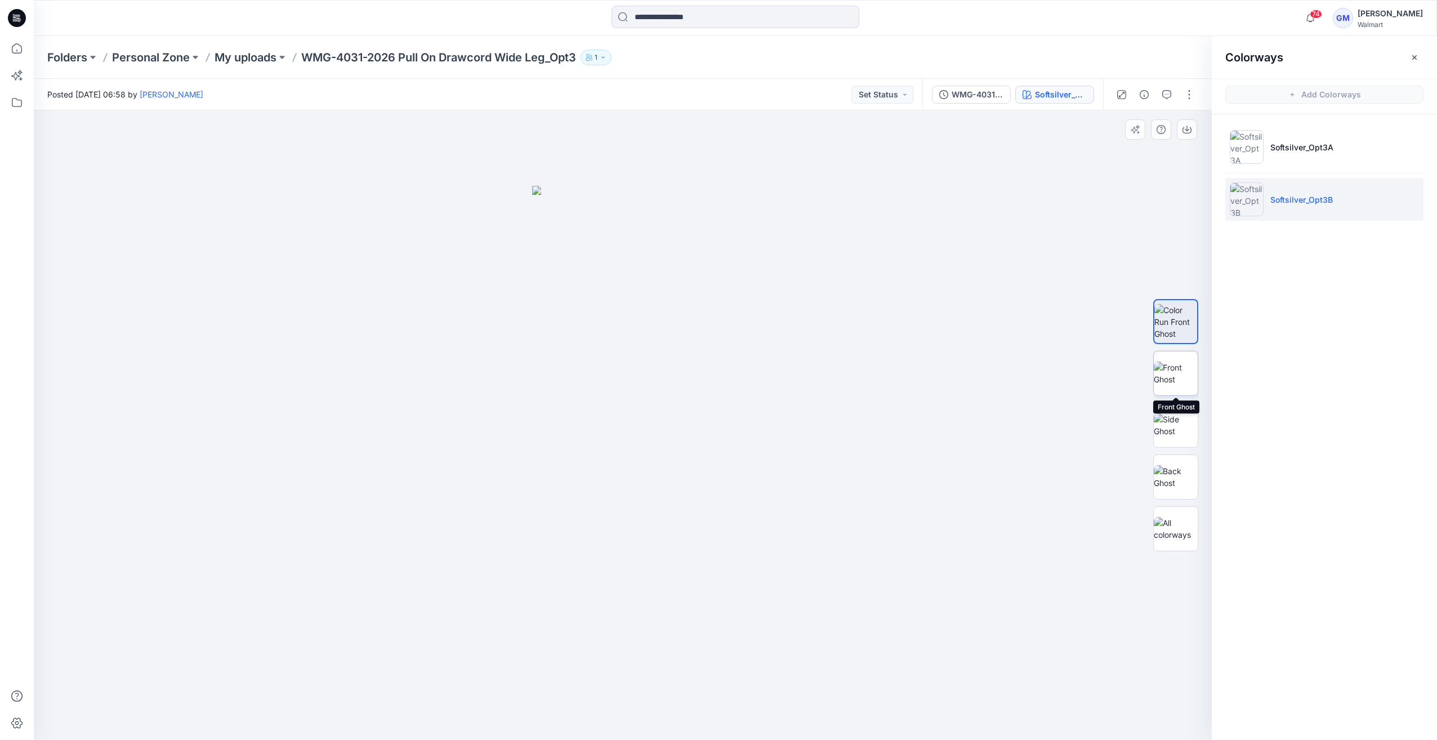
click at [1183, 385] on img at bounding box center [1176, 374] width 44 height 24
click at [1187, 431] on img at bounding box center [1176, 425] width 44 height 24
click at [1164, 485] on img at bounding box center [1176, 477] width 44 height 24
click at [1179, 531] on img at bounding box center [1176, 529] width 44 height 24
drag, startPoint x: 1125, startPoint y: 114, endPoint x: 1126, endPoint y: 100, distance: 13.6
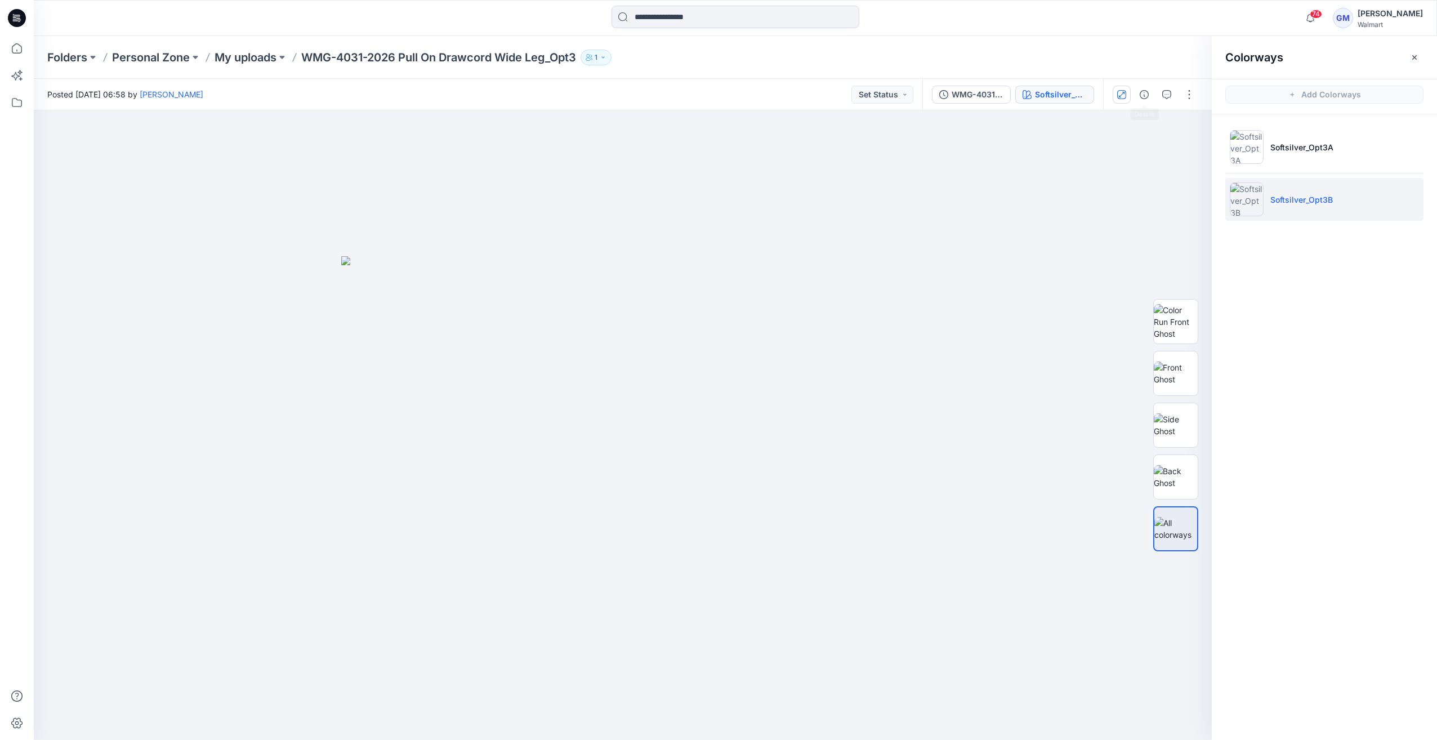
click at [1125, 111] on div at bounding box center [623, 425] width 1178 height 630
click at [1140, 104] on div at bounding box center [1155, 95] width 104 height 32
click at [1148, 93] on icon "button" at bounding box center [1144, 94] width 9 height 9
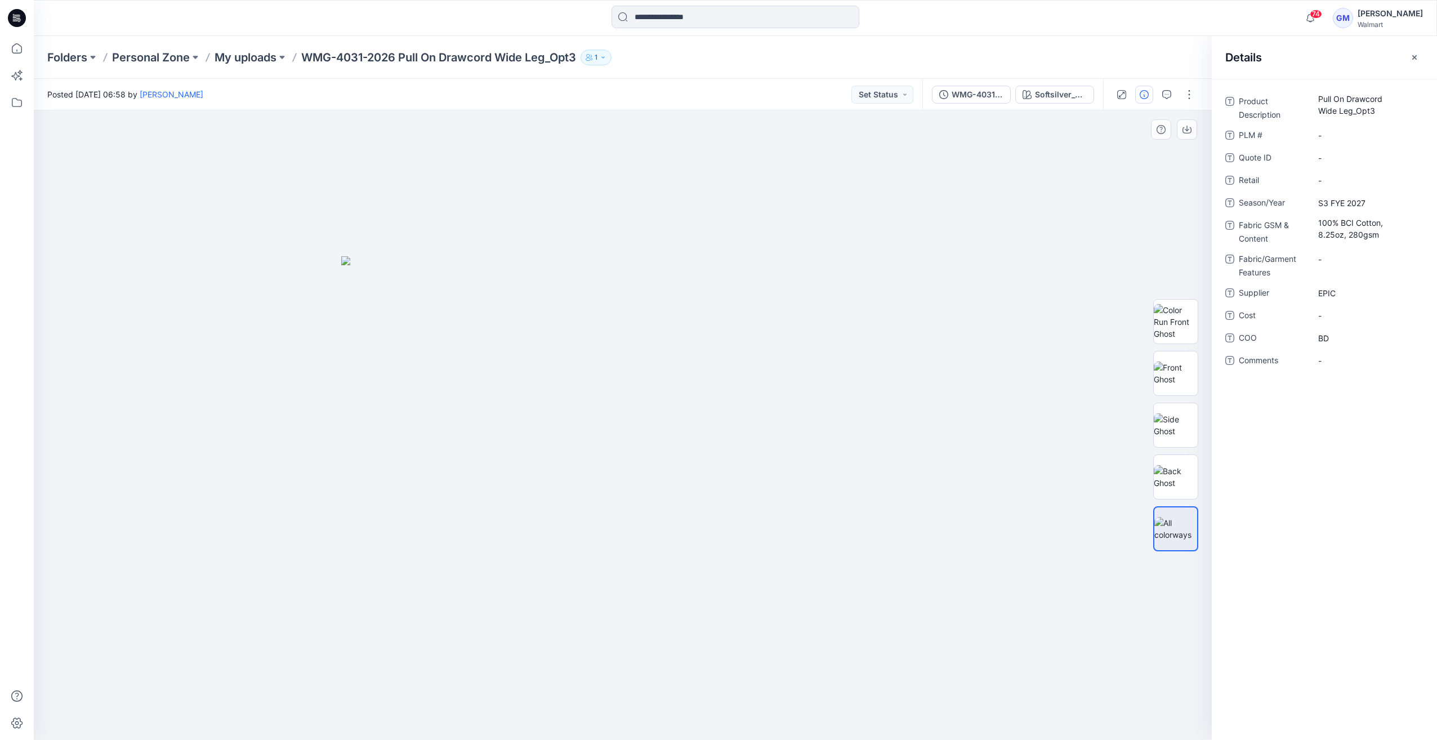
click at [1129, 186] on div at bounding box center [623, 425] width 1178 height 630
click at [261, 59] on p "My uploads" at bounding box center [246, 58] width 62 height 16
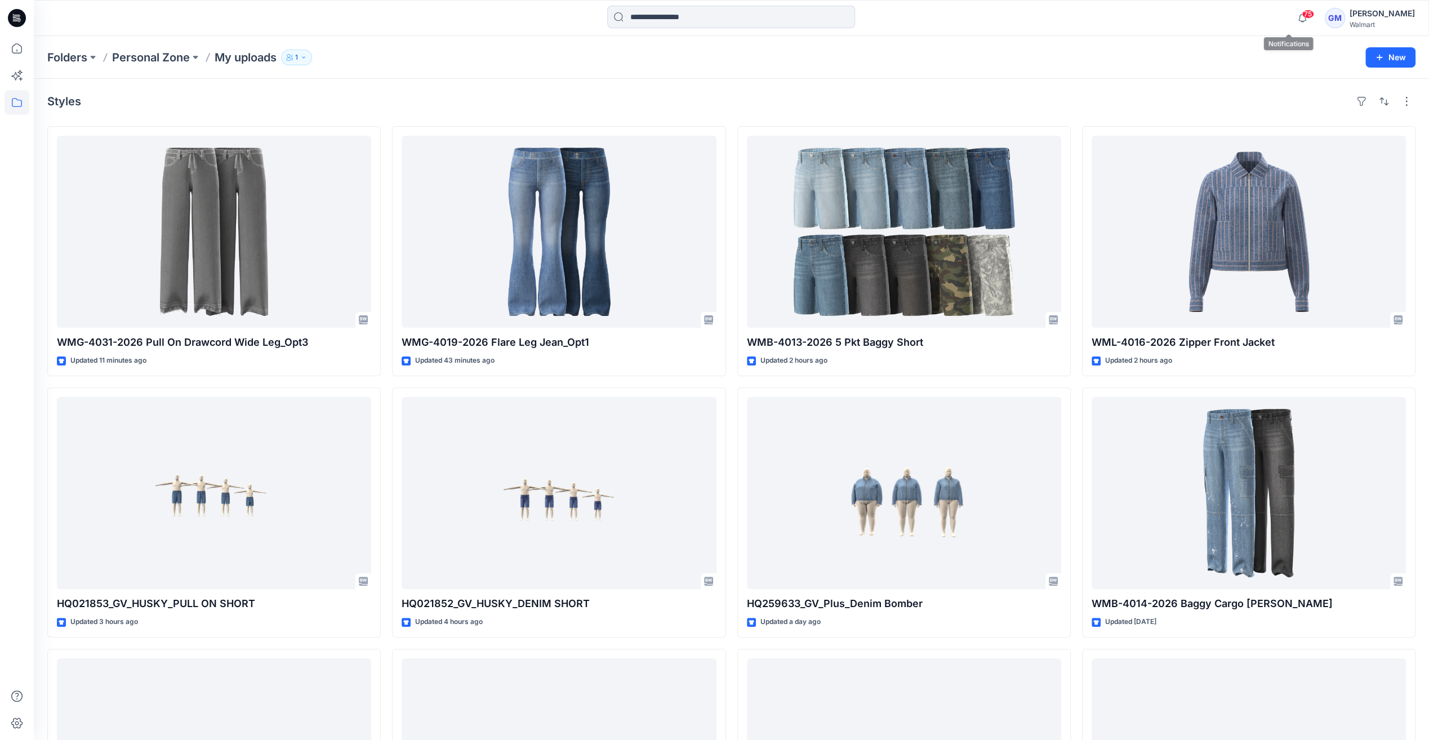
click at [1302, 14] on span "75" at bounding box center [1308, 14] width 12 height 9
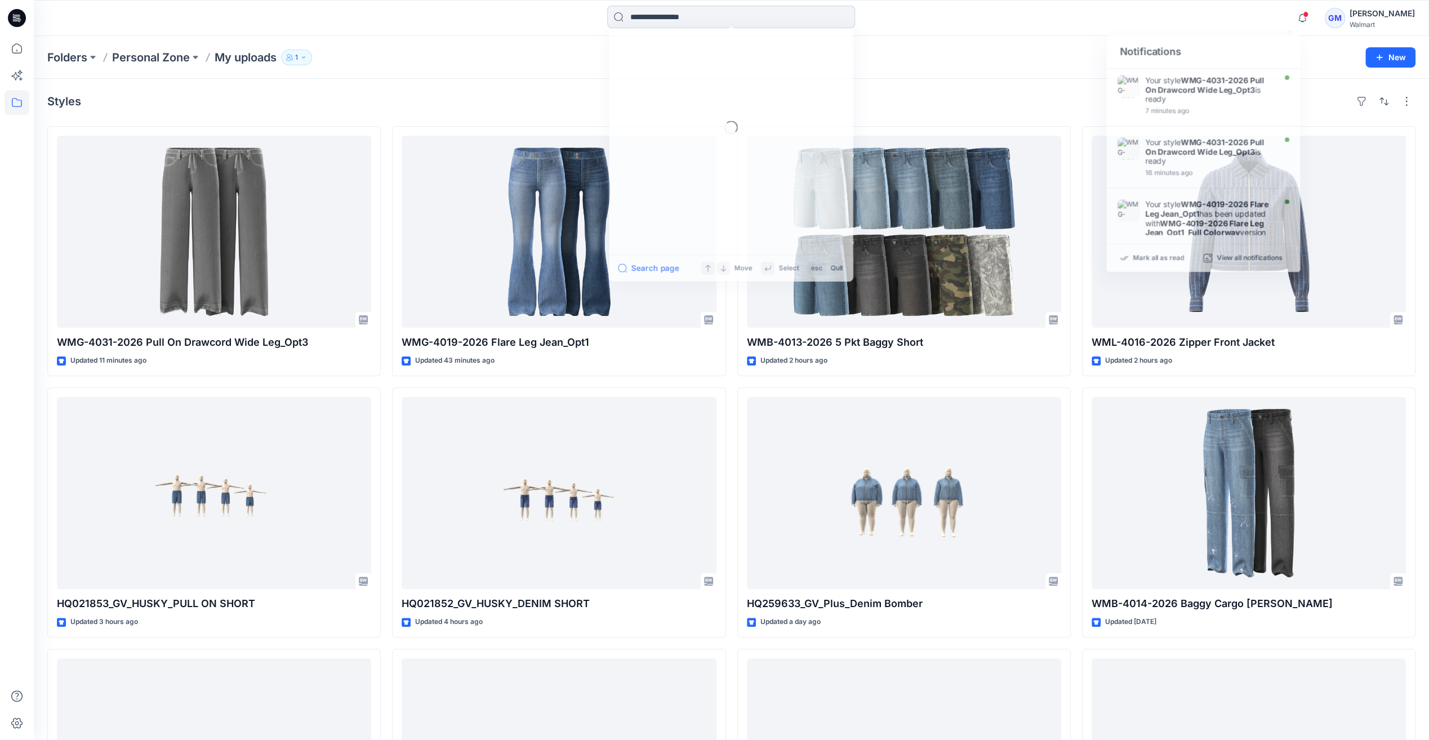
click at [830, 16] on input at bounding box center [731, 17] width 248 height 23
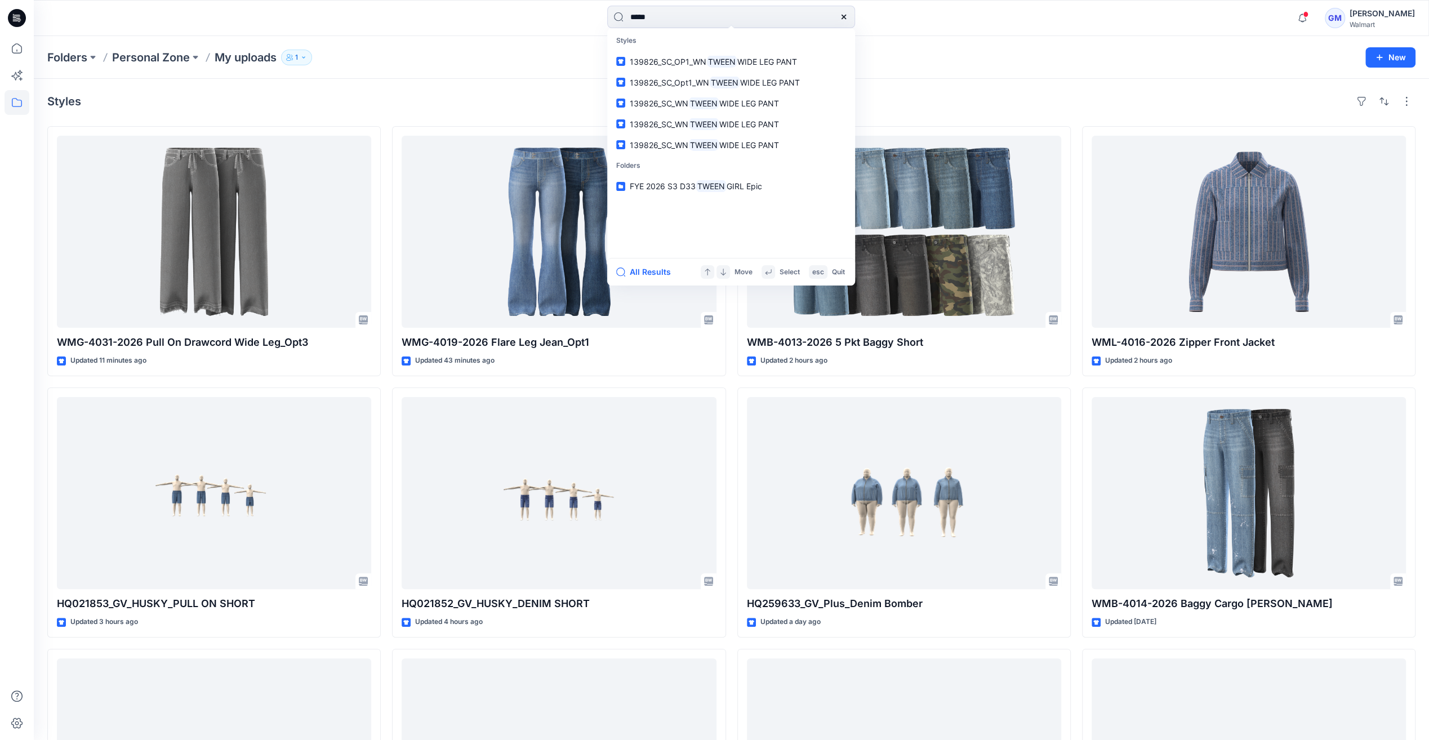
type input "*****"
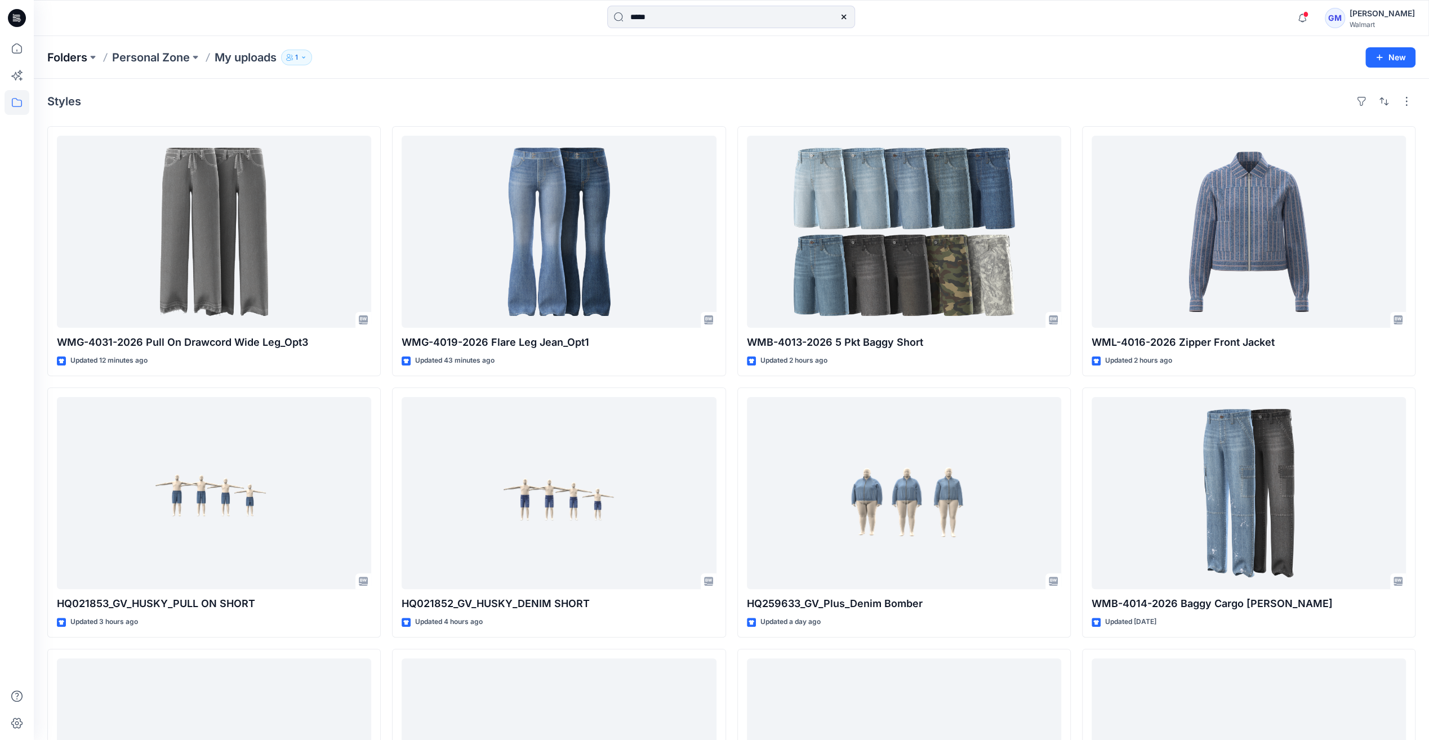
click at [63, 58] on p "Folders" at bounding box center [67, 58] width 40 height 16
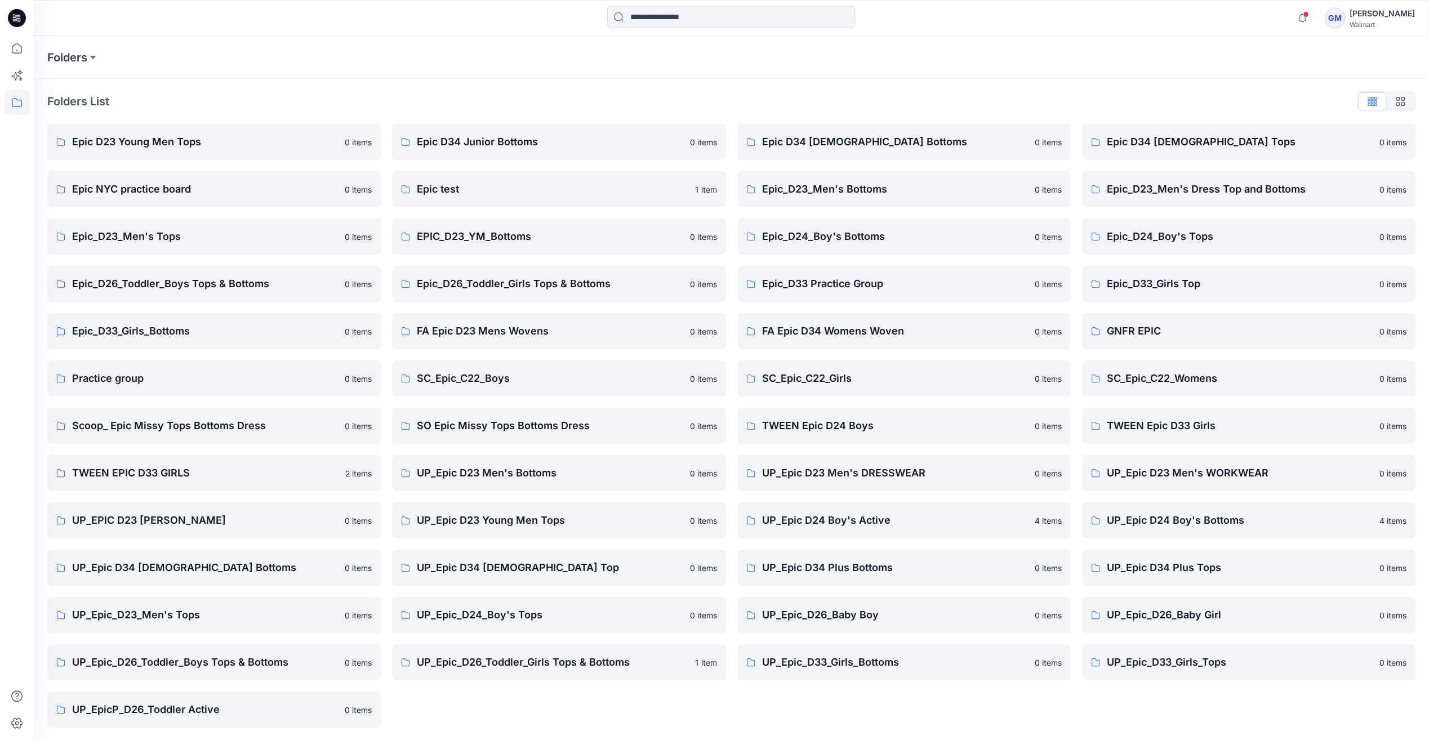
scroll to position [1, 0]
click at [869, 434] on link "TWEEN Epic D24 Boys 0 items" at bounding box center [903, 425] width 333 height 36
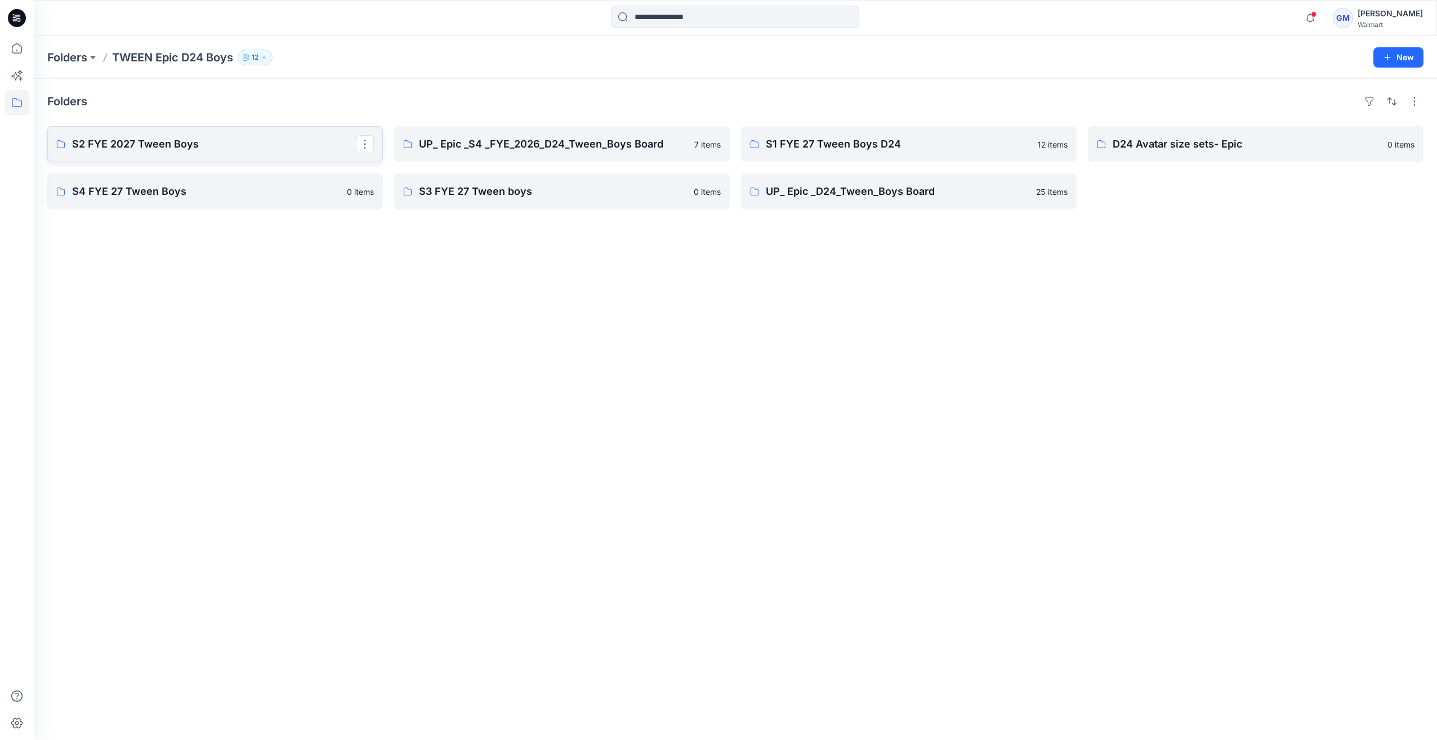
click at [278, 159] on link "S2 FYE 2027 Tween Boys" at bounding box center [215, 144] width 336 height 36
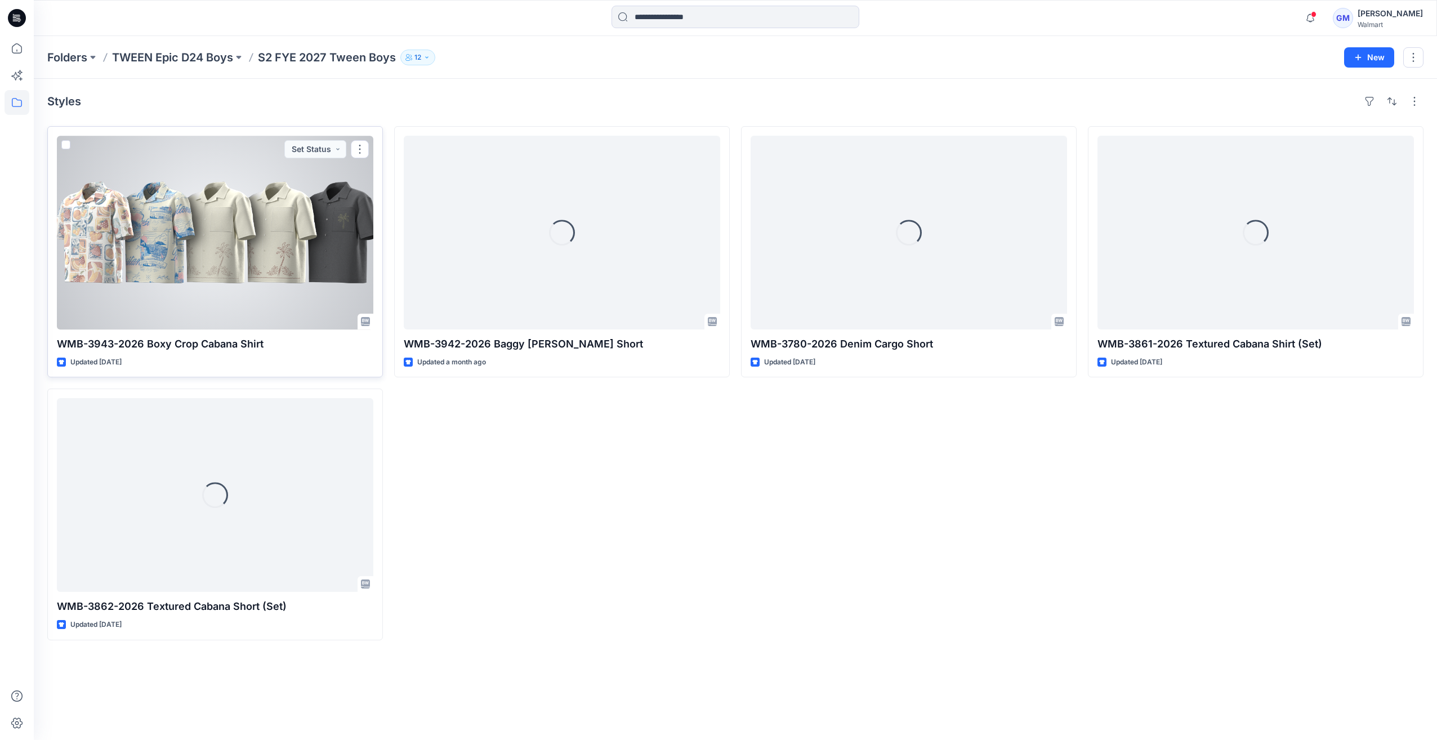
click at [235, 265] on div at bounding box center [215, 233] width 317 height 194
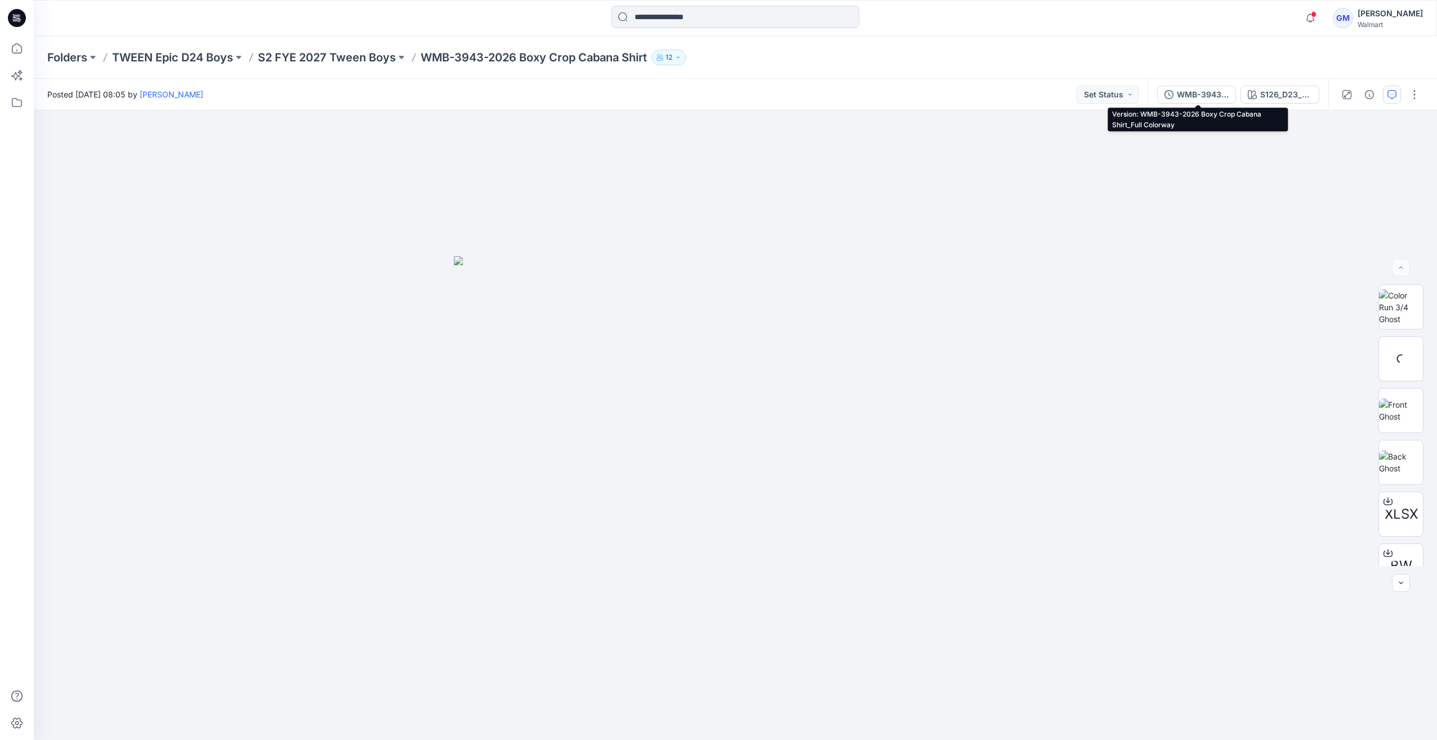
click at [1171, 90] on button "WMB-3943-2026 Boxy Crop Cabana Shirt_Full Colorway" at bounding box center [1196, 95] width 79 height 18
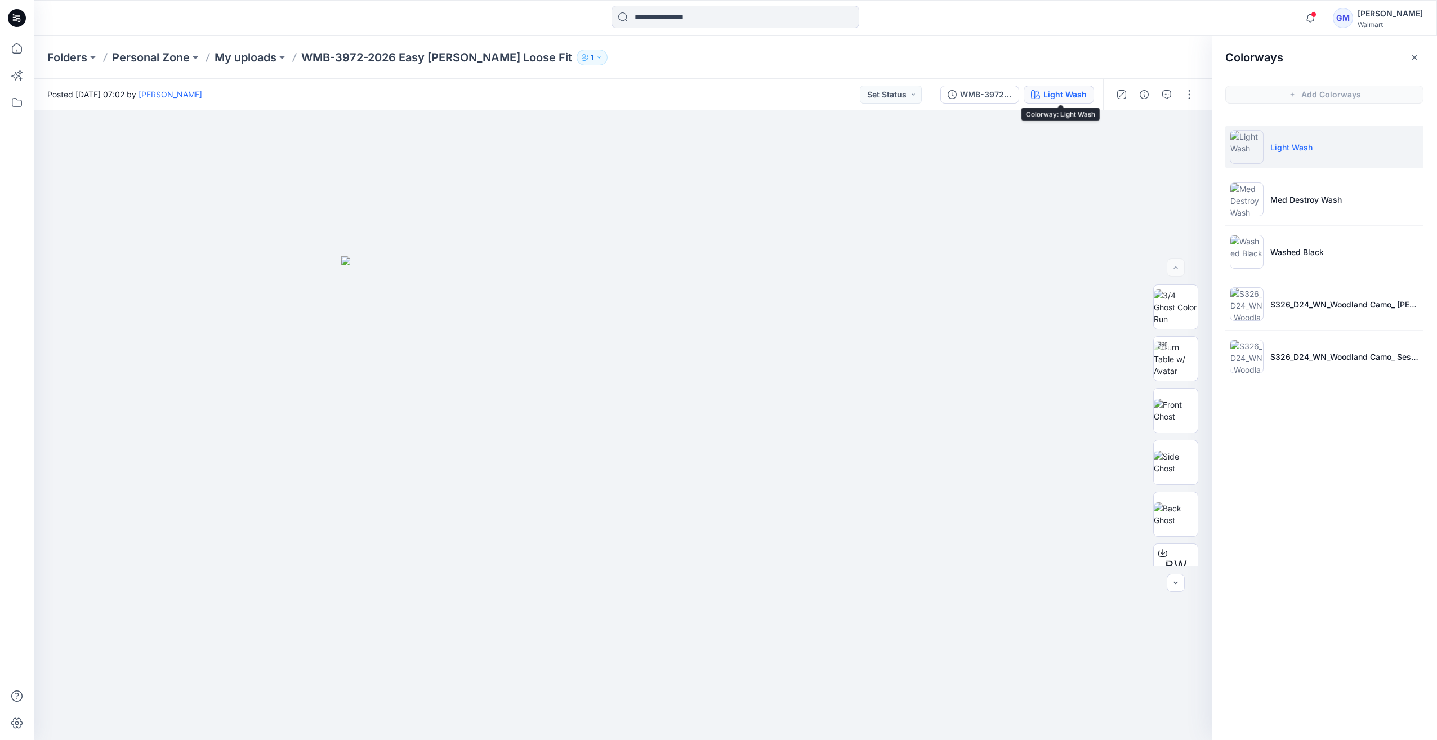
click at [15, 14] on icon at bounding box center [17, 18] width 18 height 18
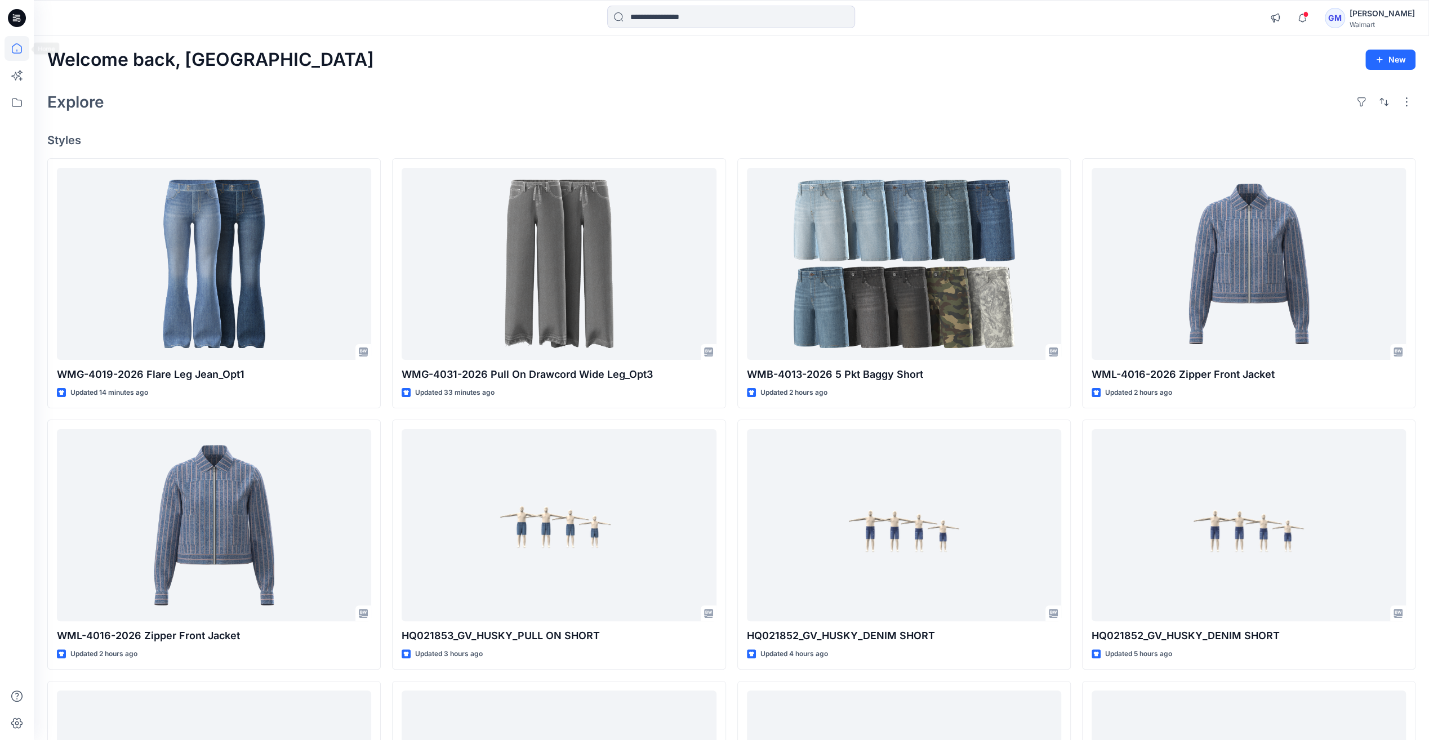
click at [14, 16] on icon at bounding box center [17, 18] width 18 height 18
click at [27, 42] on icon at bounding box center [17, 48] width 25 height 25
click at [12, 107] on icon at bounding box center [17, 102] width 25 height 25
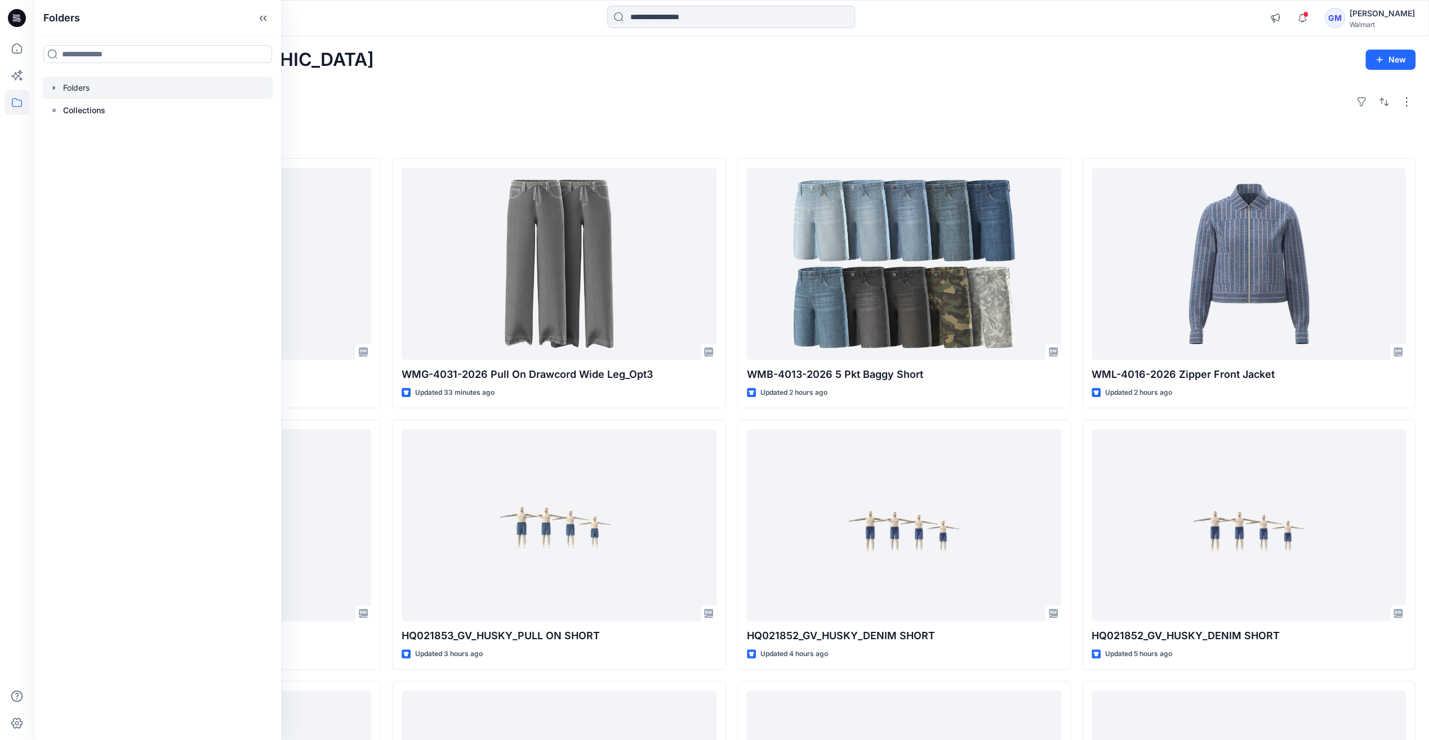
click at [54, 86] on icon "button" at bounding box center [54, 87] width 9 height 9
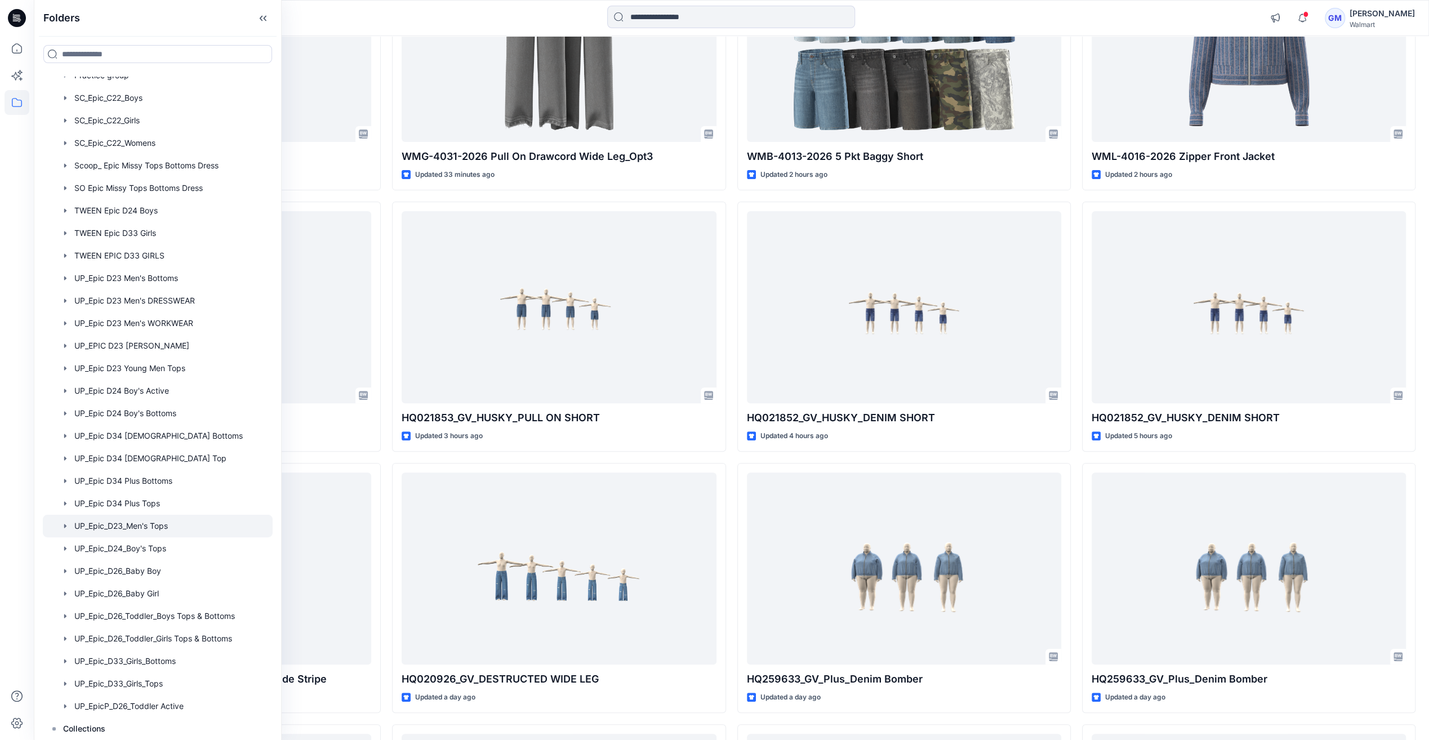
scroll to position [338, 0]
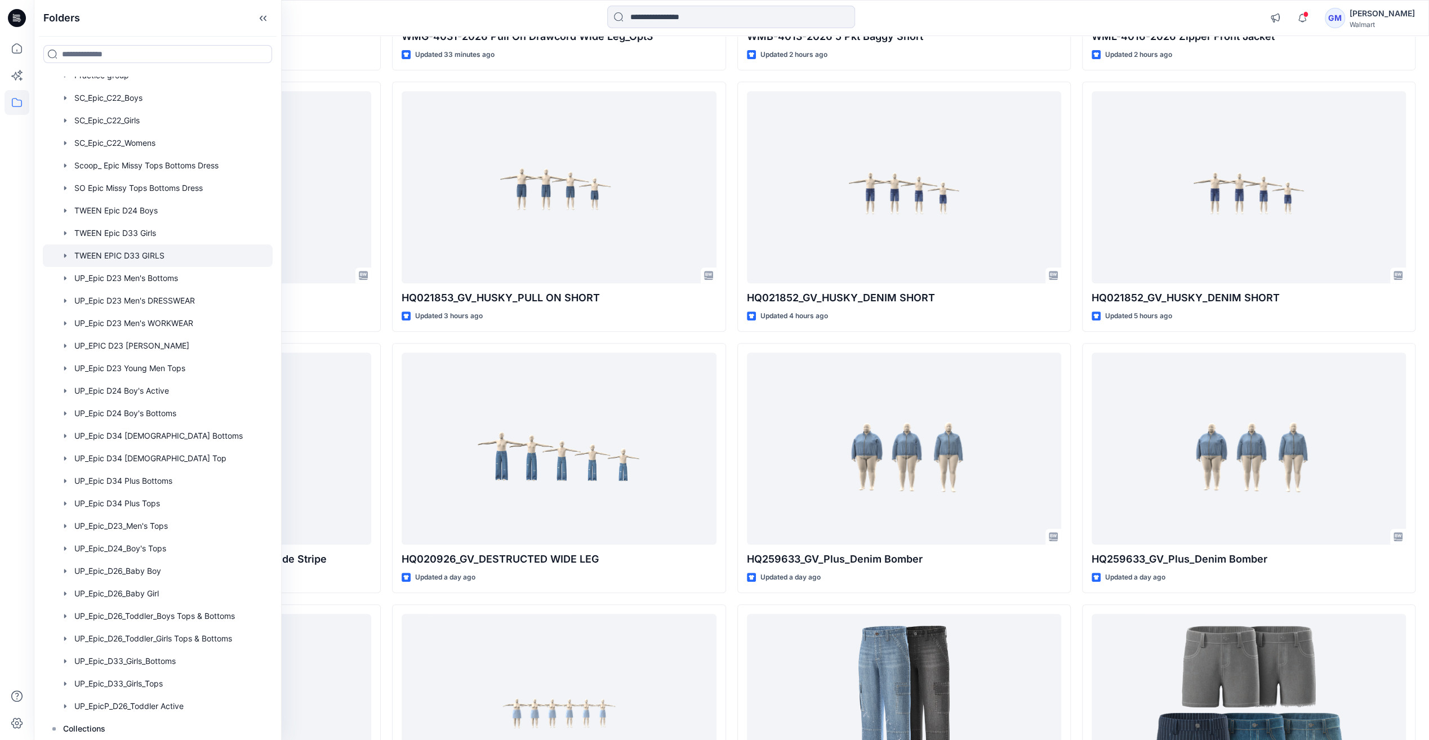
click at [172, 260] on div at bounding box center [158, 255] width 230 height 23
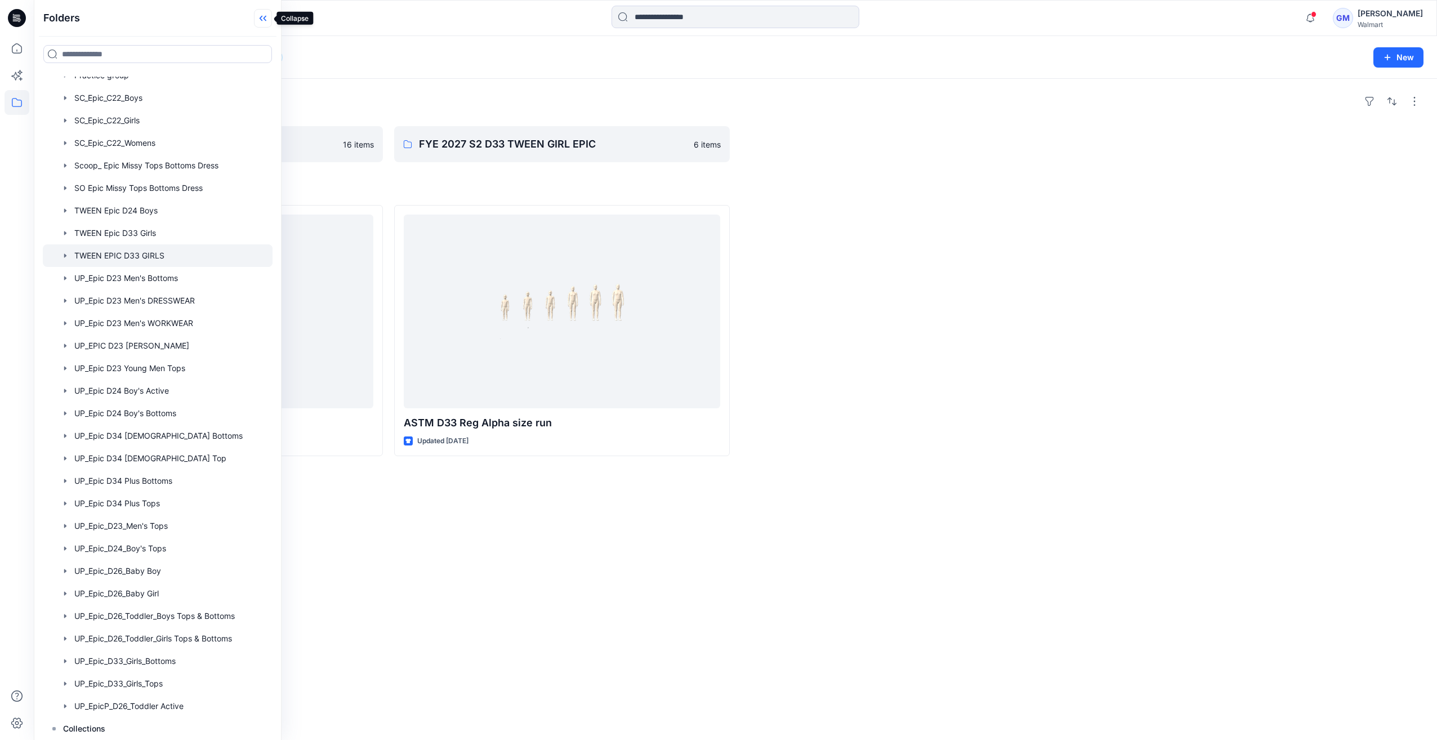
click at [262, 15] on icon at bounding box center [263, 18] width 18 height 19
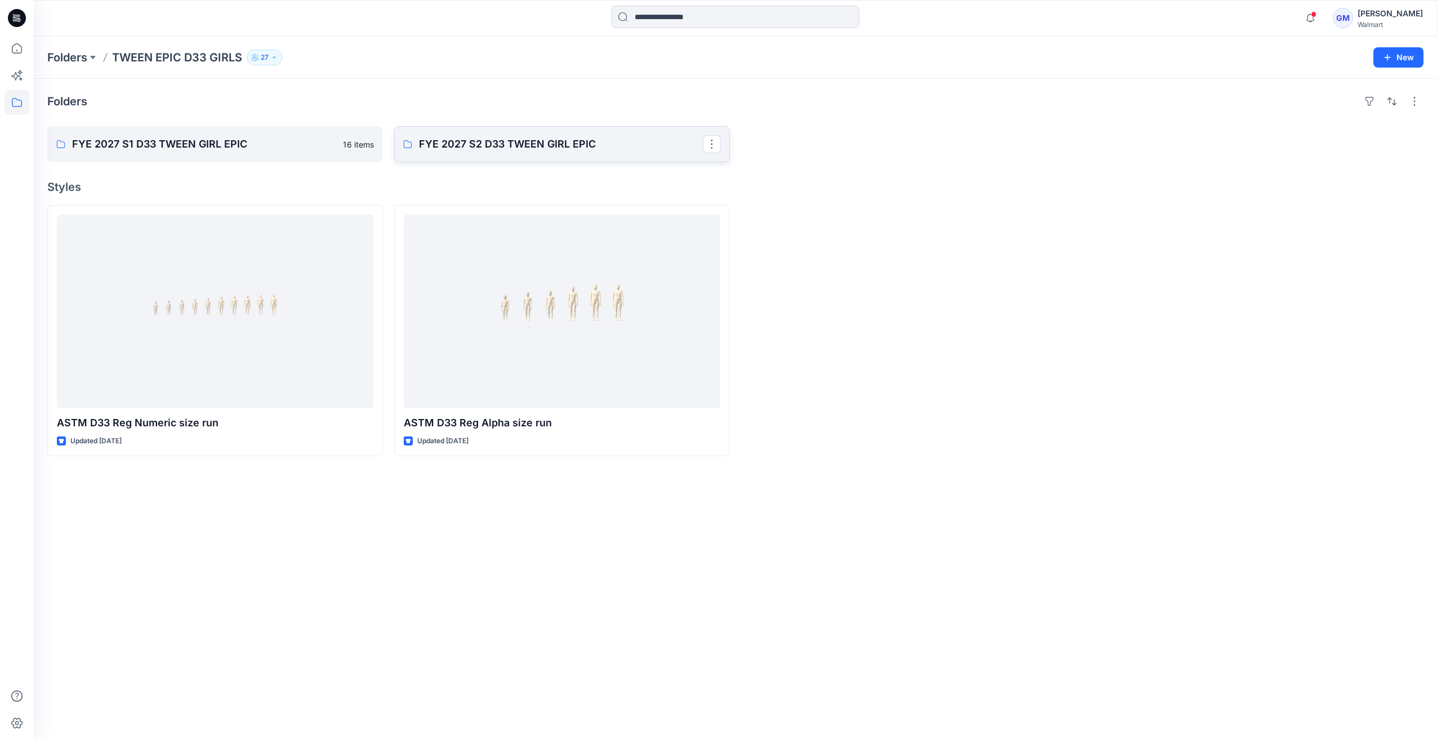
click at [498, 143] on p "FYE 2027 S2 D33 TWEEN GIRL EPIC" at bounding box center [561, 144] width 284 height 16
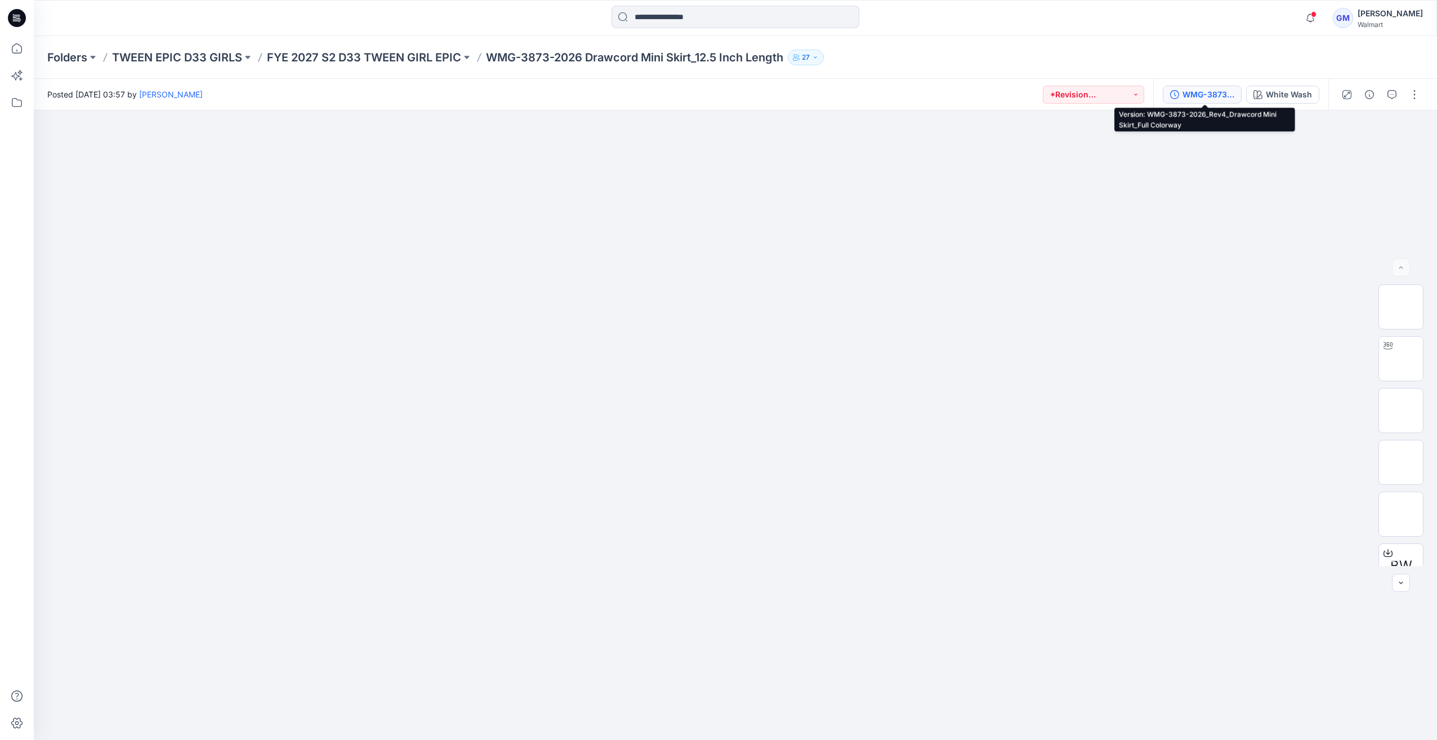
click at [1230, 99] on div "WMG-3873-2026_Rev4_Drawcord Mini Skirt_Full Colorway" at bounding box center [1209, 94] width 52 height 12
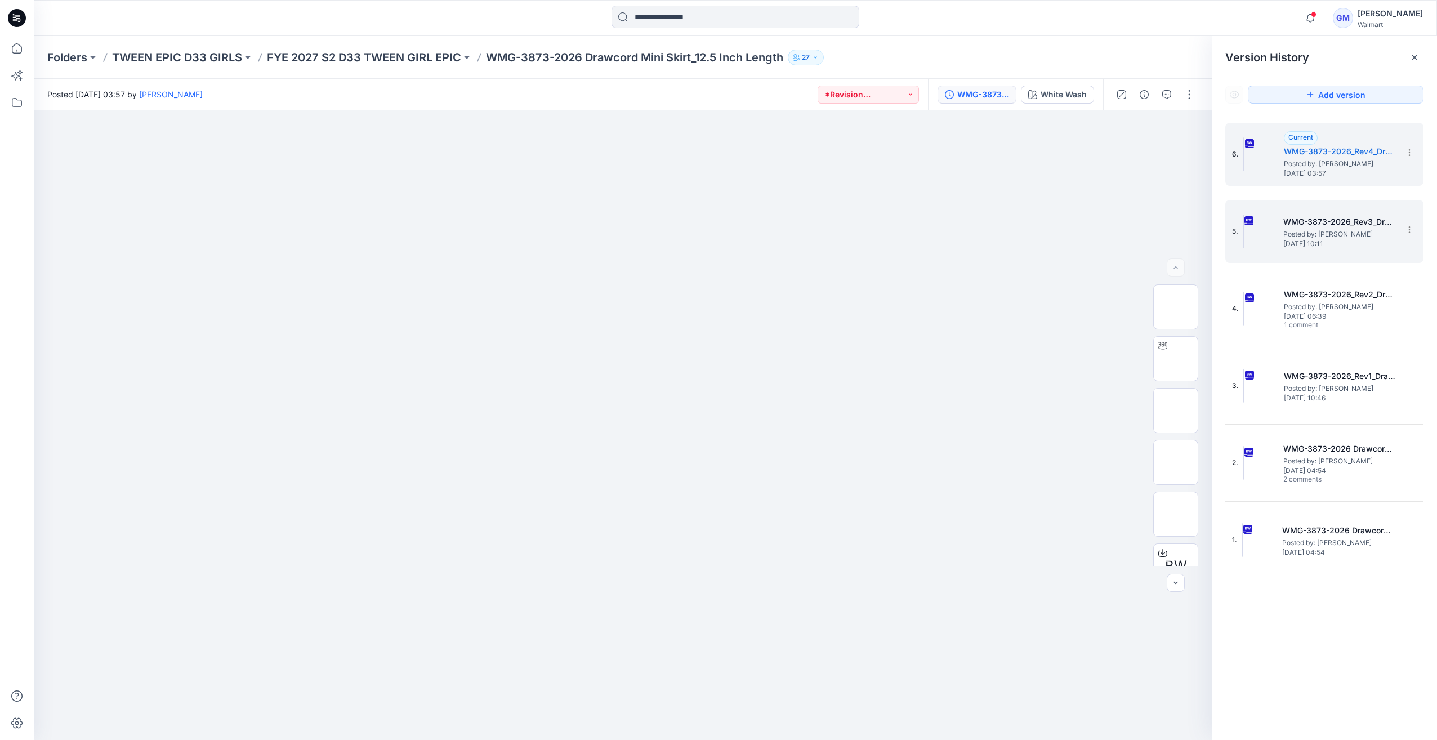
click at [1244, 244] on img at bounding box center [1243, 232] width 1 height 34
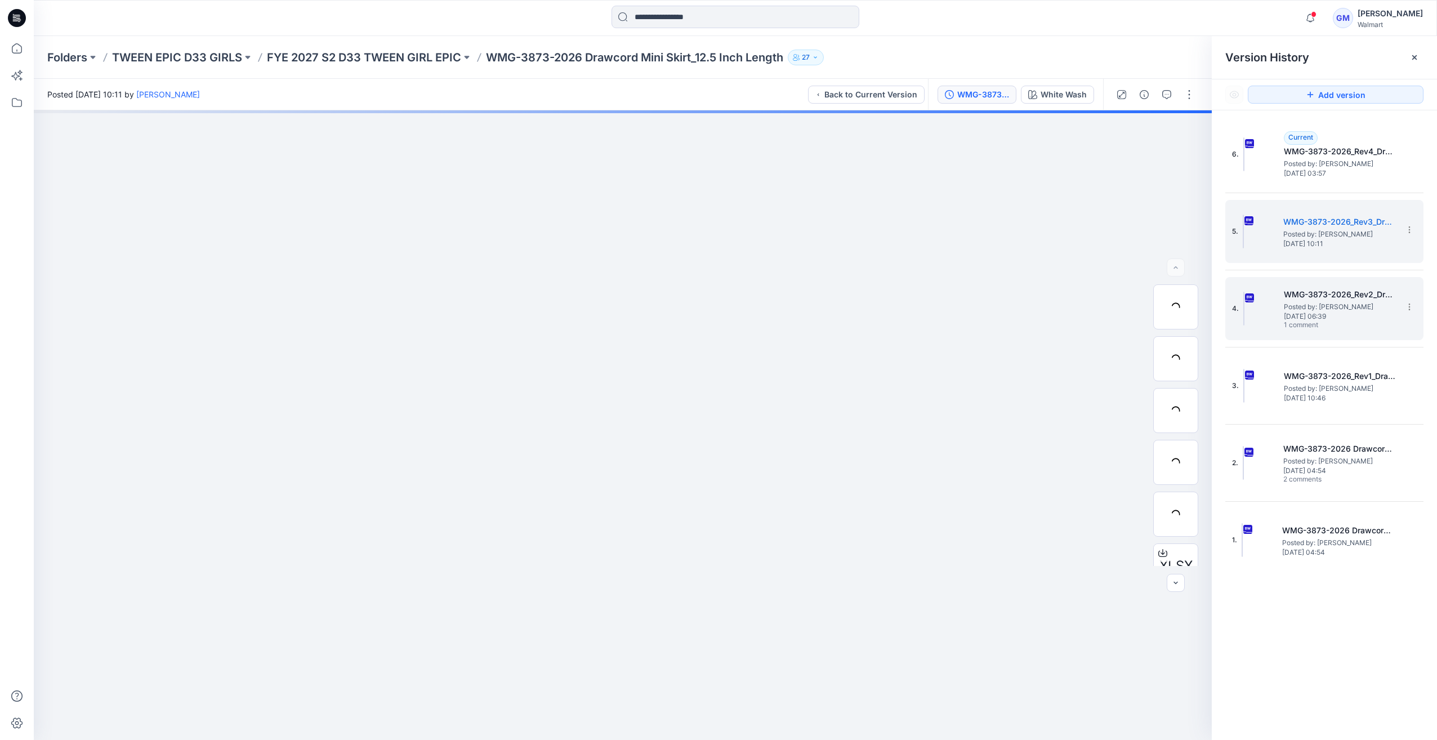
click at [1245, 308] on img at bounding box center [1244, 309] width 1 height 34
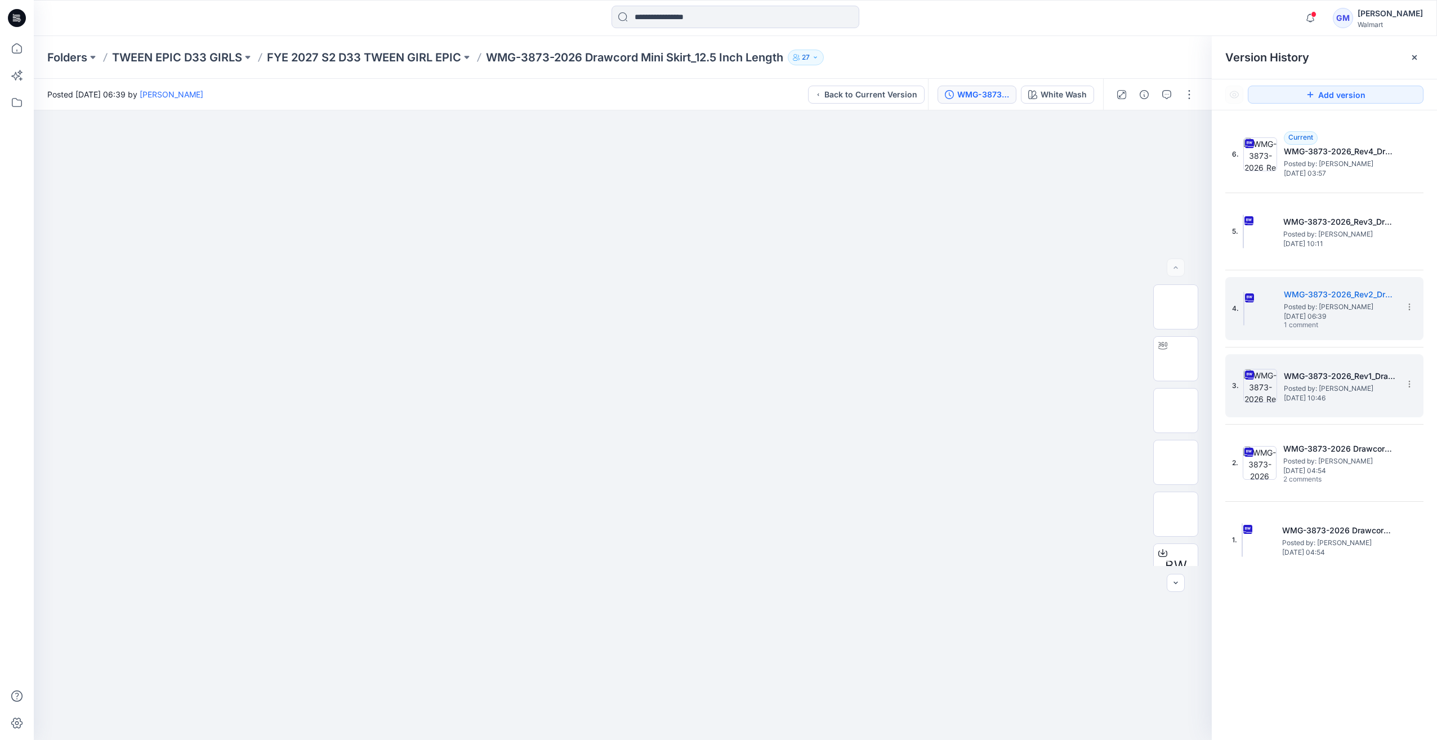
click at [1255, 394] on img at bounding box center [1261, 386] width 34 height 34
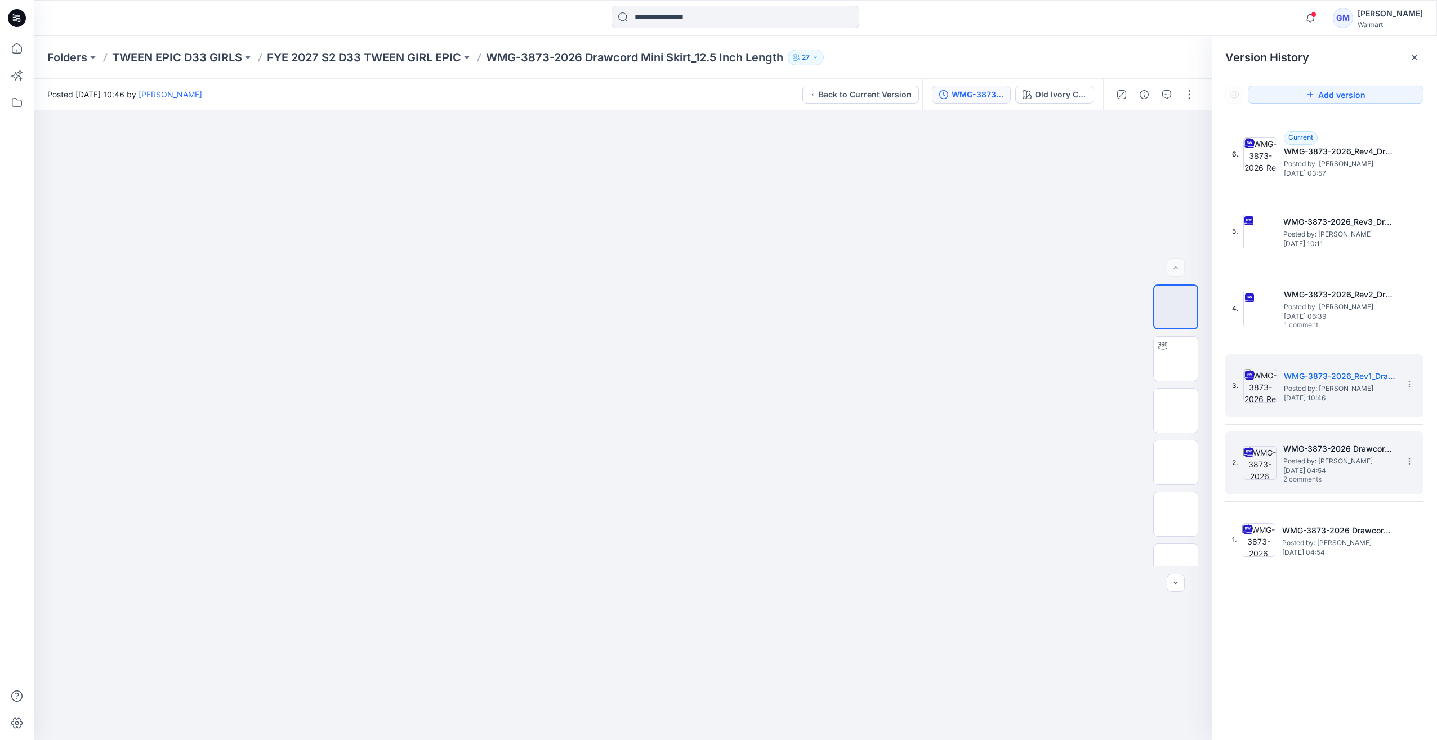
click at [1255, 471] on img at bounding box center [1260, 463] width 34 height 34
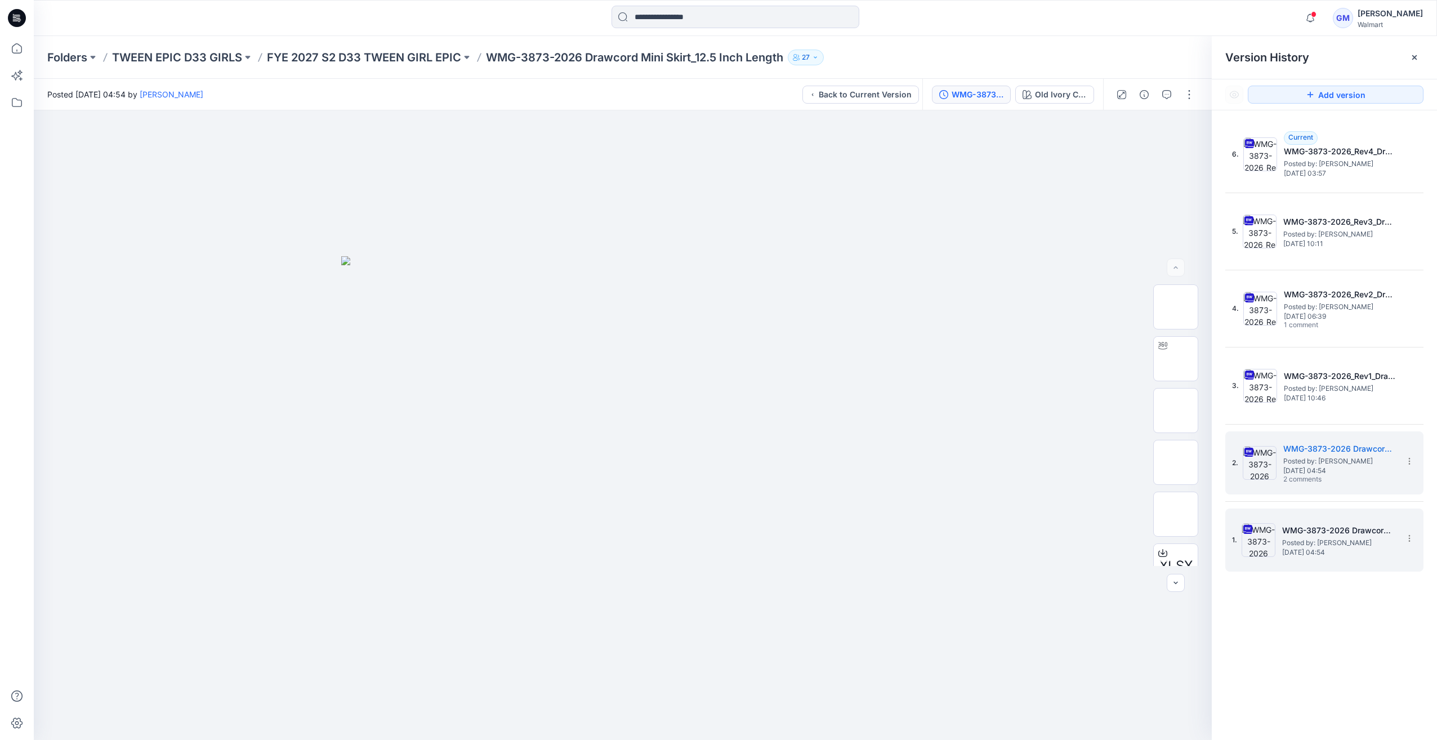
click at [1262, 544] on img at bounding box center [1259, 540] width 34 height 34
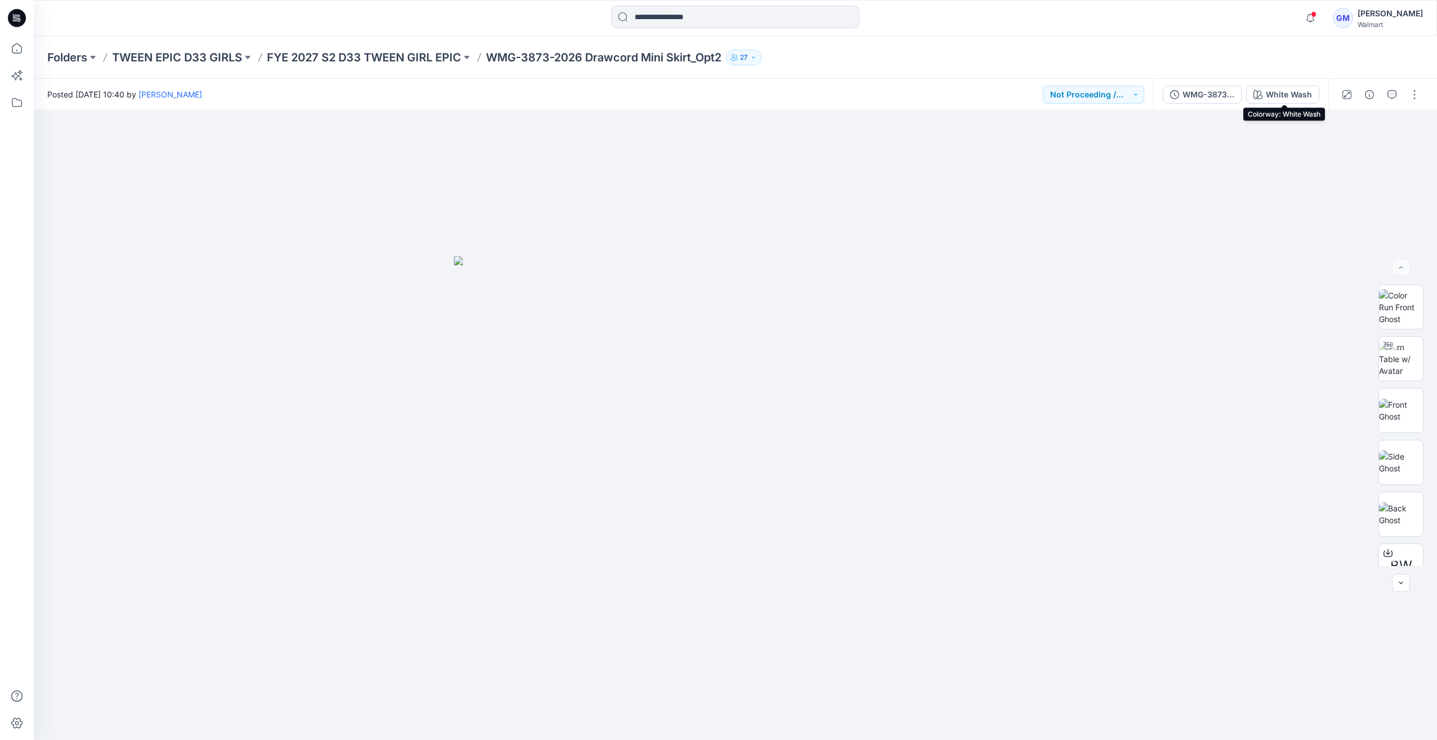
click at [1311, 95] on div "White Wash" at bounding box center [1289, 94] width 46 height 12
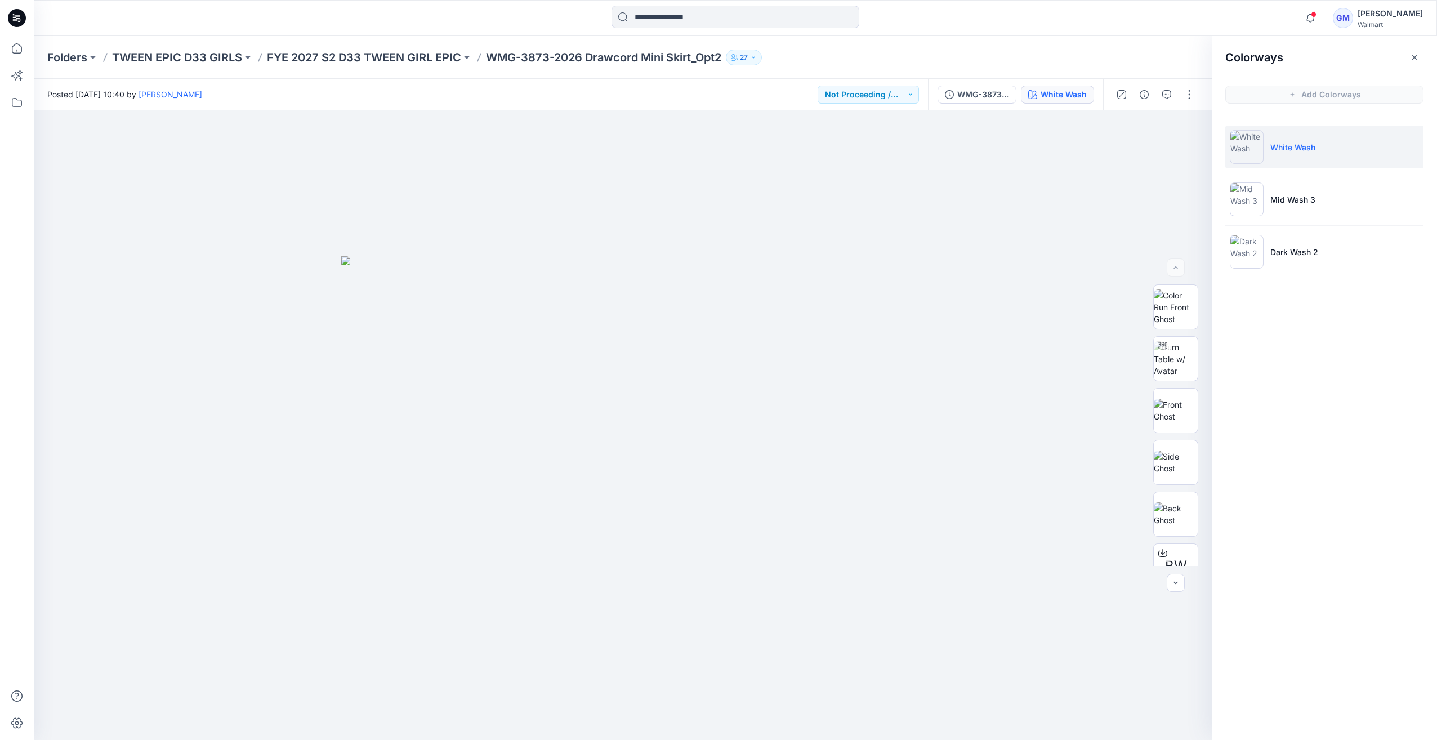
click at [996, 79] on div "WMG-3873-2026 Drawcord Mini Skirt_Opt2_Full Colorway White Wash" at bounding box center [1015, 95] width 175 height 32
drag, startPoint x: 994, startPoint y: 90, endPoint x: 1010, endPoint y: 109, distance: 25.2
click at [994, 91] on div "WMG-3873-2026 Drawcord Mini Skirt_Opt2_Full Colorway" at bounding box center [983, 94] width 52 height 12
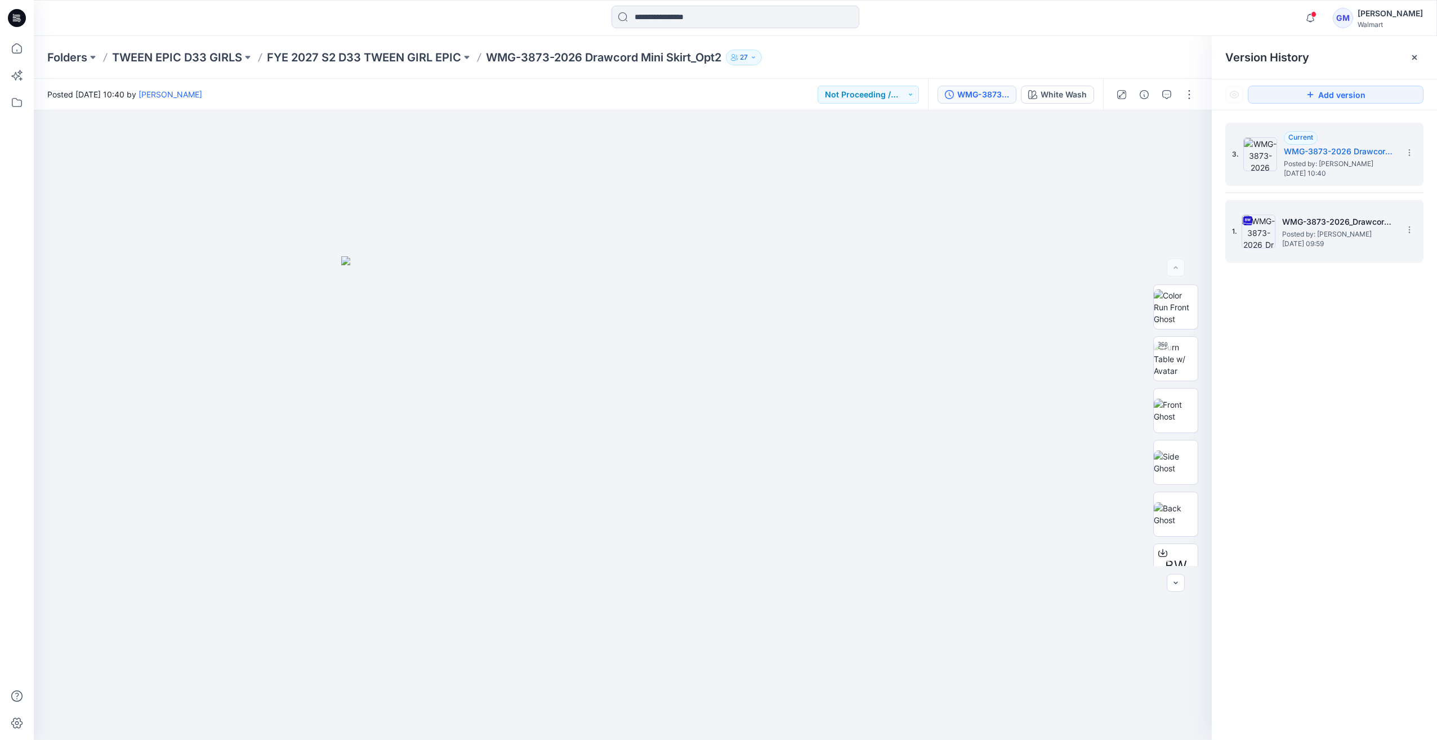
click at [1256, 235] on img at bounding box center [1259, 232] width 34 height 34
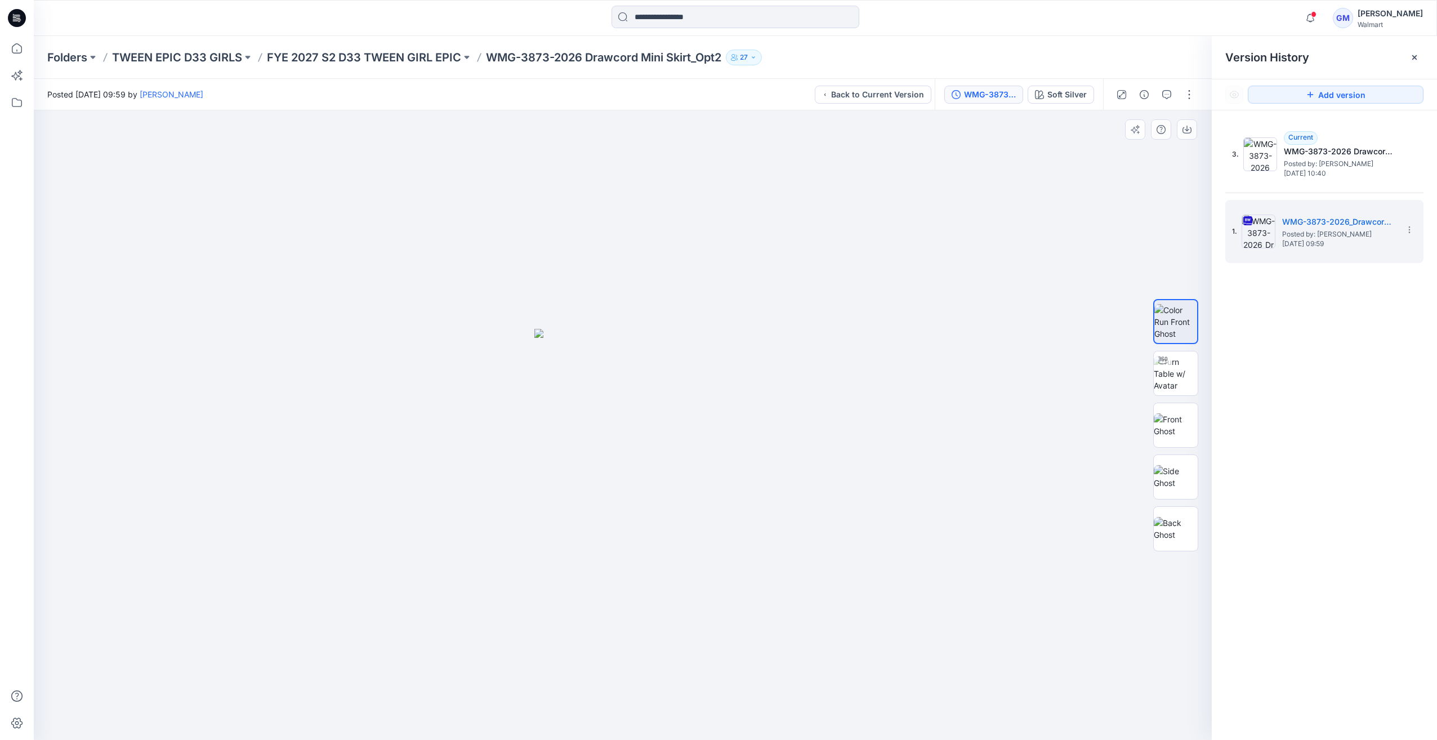
drag, startPoint x: 621, startPoint y: 283, endPoint x: 586, endPoint y: 263, distance: 40.4
click at [621, 283] on div at bounding box center [623, 425] width 1178 height 630
